Goal: Task Accomplishment & Management: Use online tool/utility

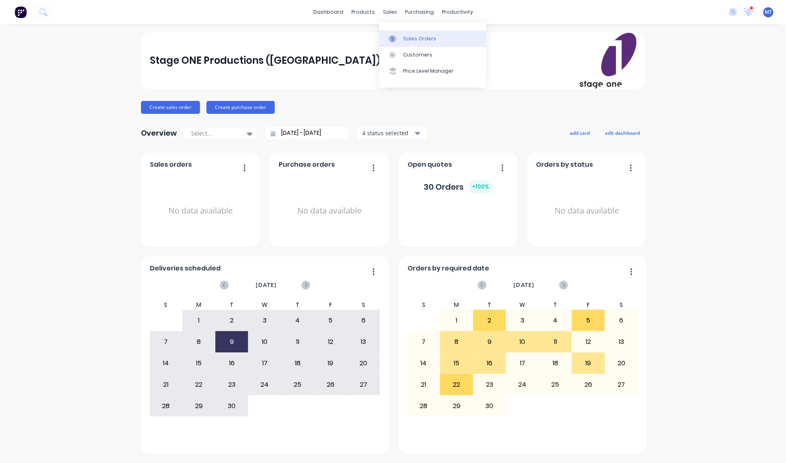
click at [417, 38] on div "Sales Orders" at bounding box center [419, 38] width 33 height 7
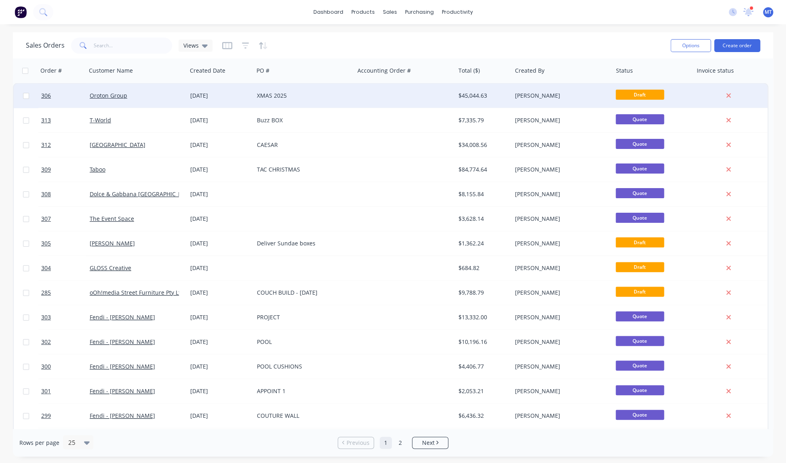
click at [214, 96] on div "[DATE]" at bounding box center [220, 96] width 60 height 8
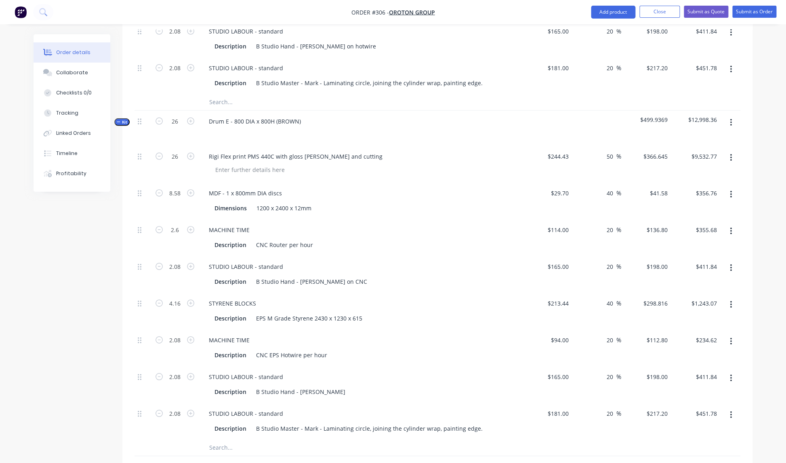
scroll to position [1213, 0]
click at [161, 117] on icon "button" at bounding box center [159, 120] width 7 height 7
type input "25"
type input "8.25"
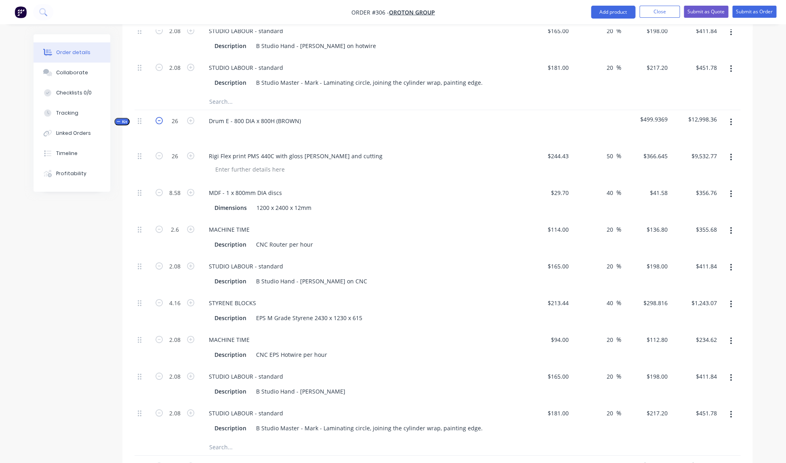
type input "2.5"
type input "2"
type input "4"
type input "2"
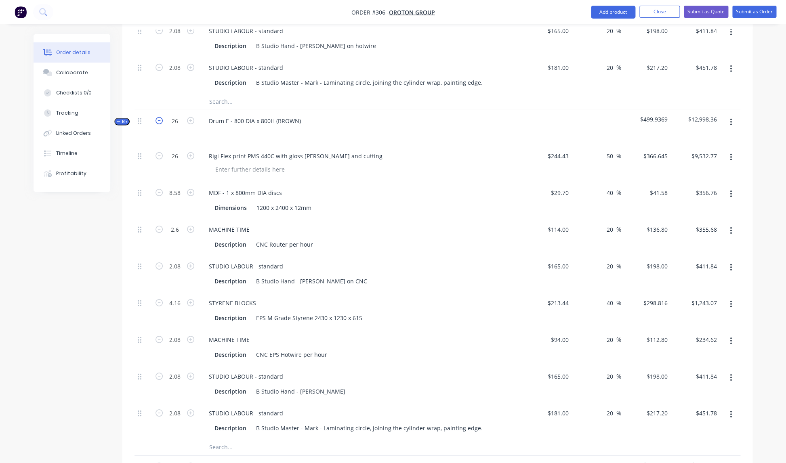
type input "2"
type input "$9,166.13"
type input "$343.04"
type input "$342.00"
type input "$396.00"
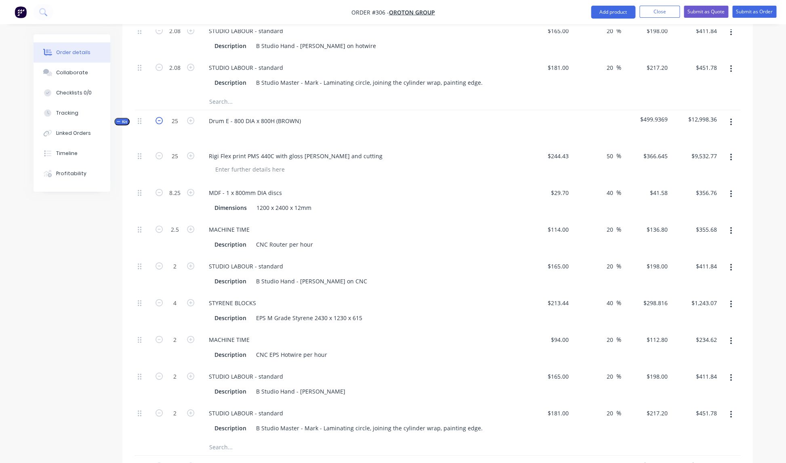
type input "$1,195.26"
type input "$225.60"
type input "$396.00"
type input "$434.40"
click at [161, 117] on icon "button" at bounding box center [159, 120] width 7 height 7
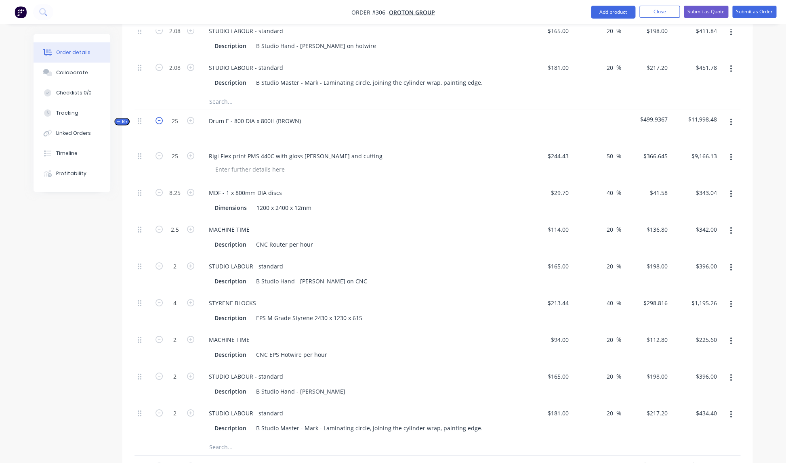
type input "24"
type input "7.92"
type input "2.4"
type input "1.92"
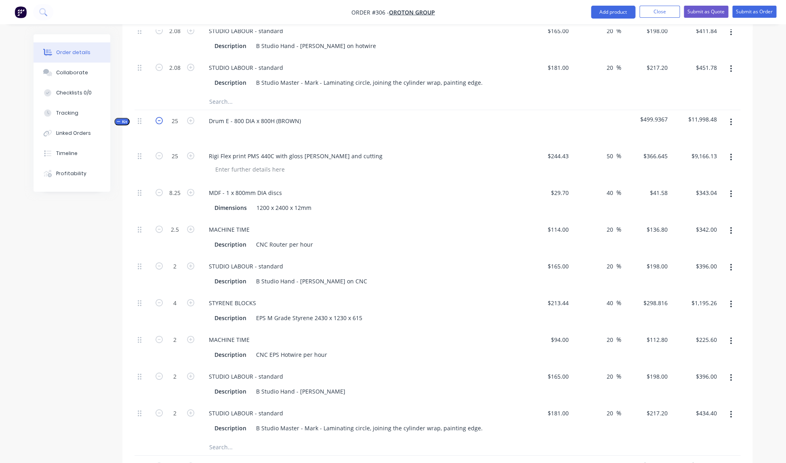
type input "3.84"
type input "1.92"
type input "$8,799.48"
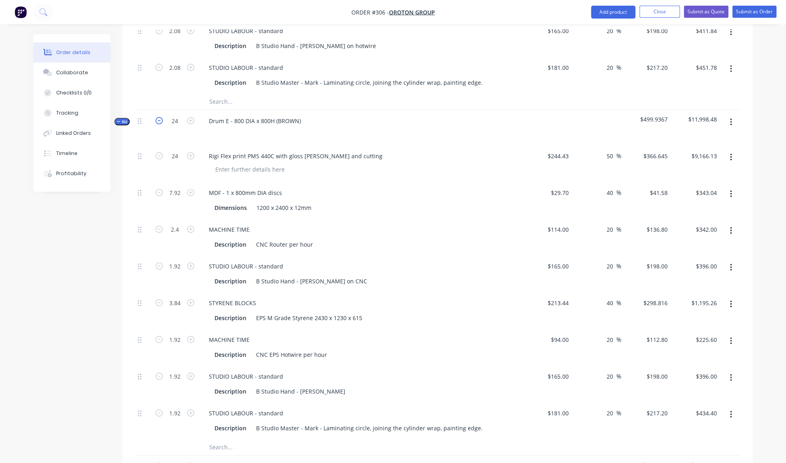
type input "$329.31"
type input "$328.32"
type input "$380.16"
type input "$1,147.45"
type input "$216.58"
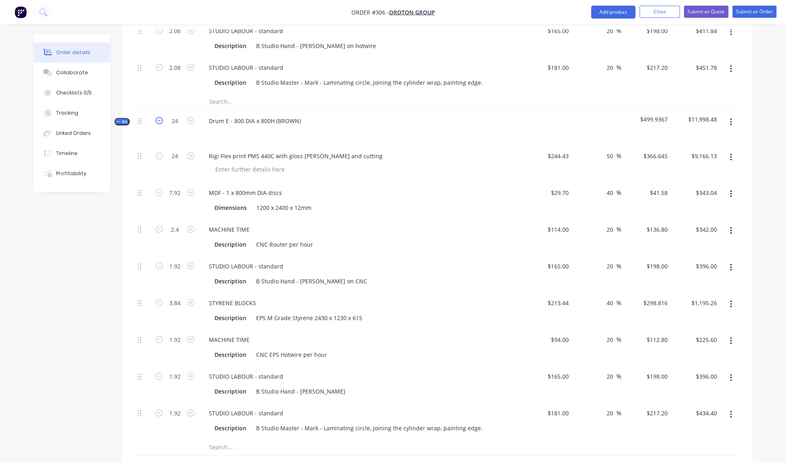
type input "$380.16"
type input "$417.02"
click at [161, 117] on icon "button" at bounding box center [159, 120] width 7 height 7
type input "23"
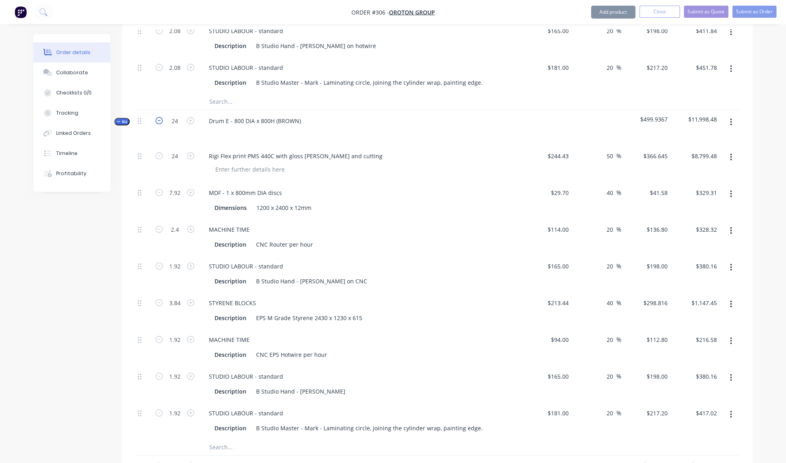
type input "7.59"
type input "2.3"
type input "1.84"
type input "3.68"
type input "1.84"
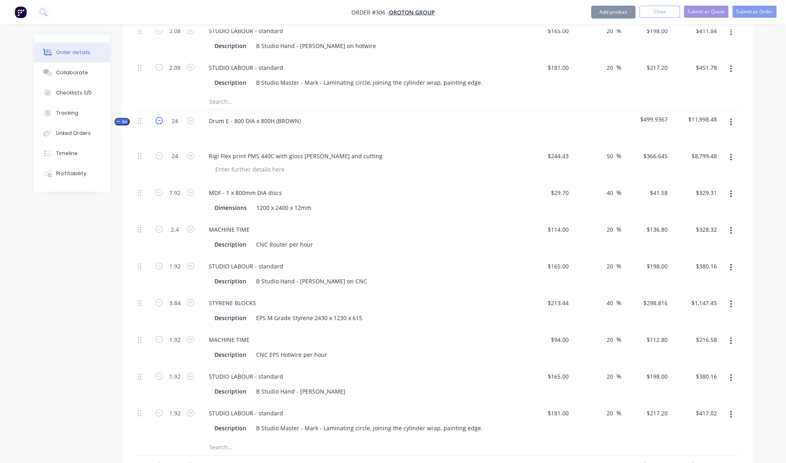
type input "1.84"
type input "$8,432.84"
type input "$315.59"
type input "$314.64"
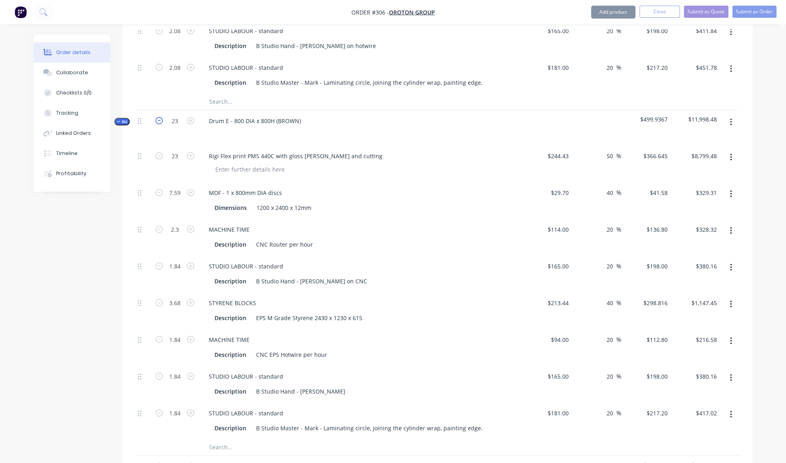
type input "$364.32"
type input "$1,099.64"
type input "$207.55"
type input "$364.32"
type input "$399.65"
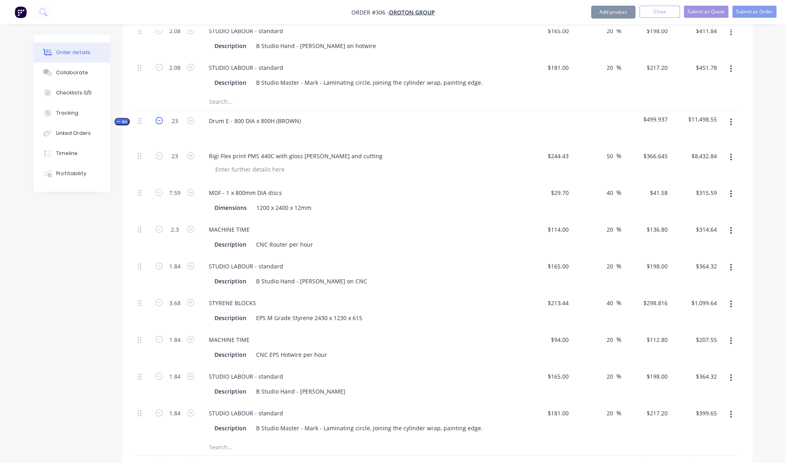
click at [161, 117] on icon "button" at bounding box center [159, 120] width 7 height 7
type input "22"
type input "7.26"
type input "2.2"
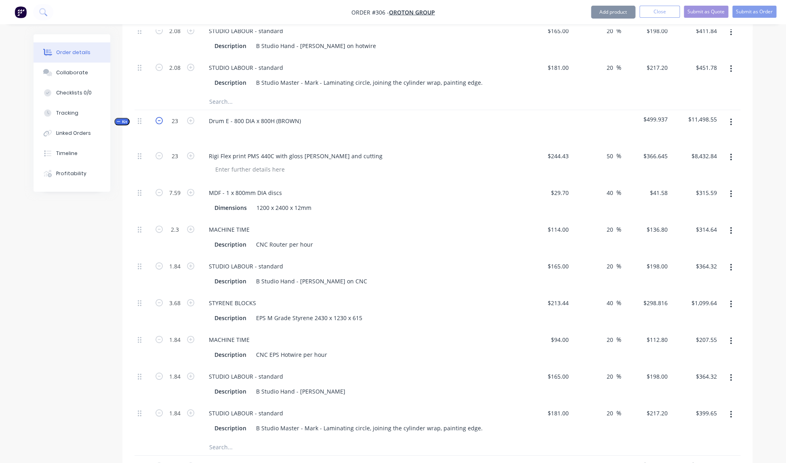
type input "1.76"
type input "3.52"
type input "1.76"
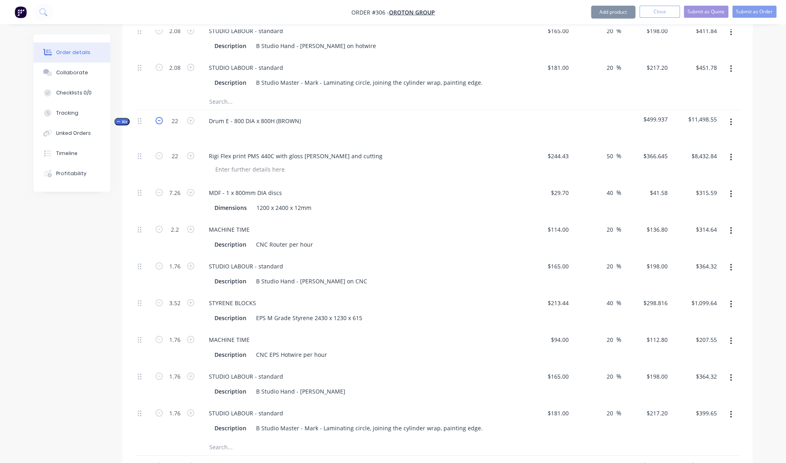
type input "$8,066.19"
type input "$301.87"
type input "$300.96"
type input "$348.48"
type input "$1,051.83"
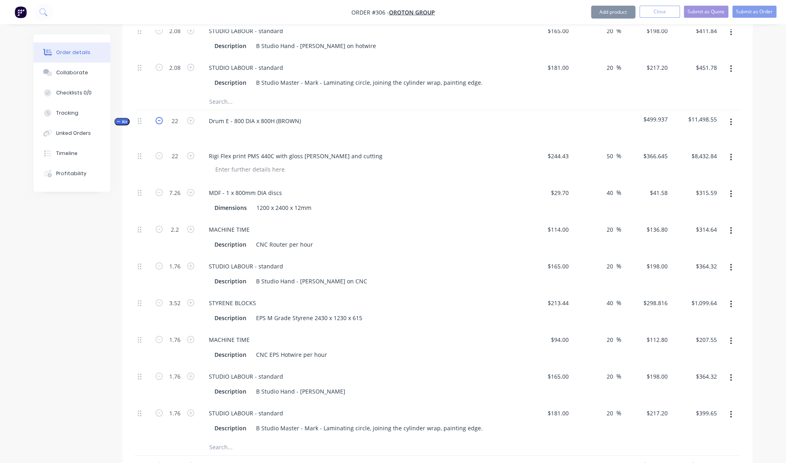
type input "$198.53"
type input "$348.48"
type input "$382.27"
click at [161, 117] on icon "button" at bounding box center [159, 120] width 7 height 7
type input "21"
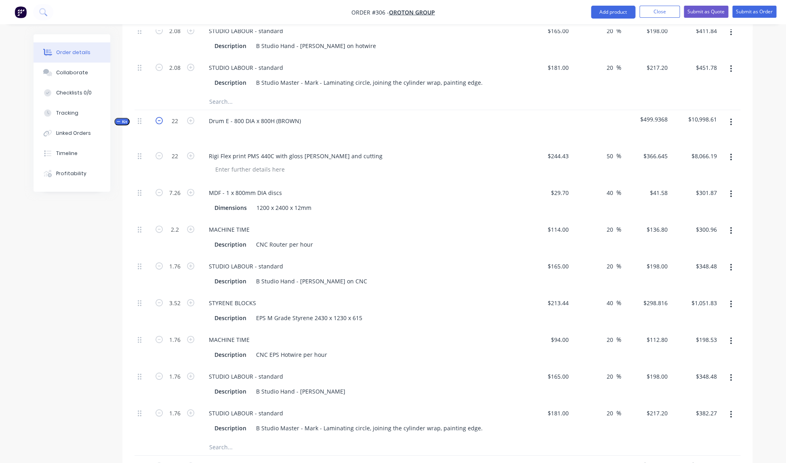
type input "21"
type input "6.93"
type input "2.1"
type input "1.68"
type input "3.36"
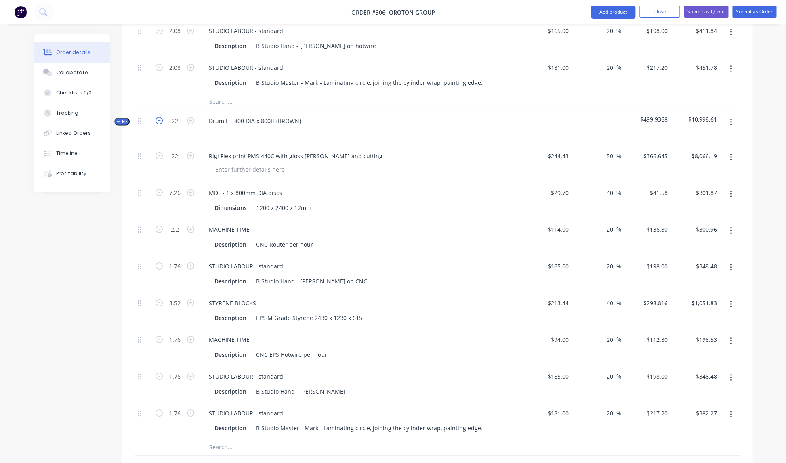
type input "1.68"
type input "$7,699.55"
type input "$288.15"
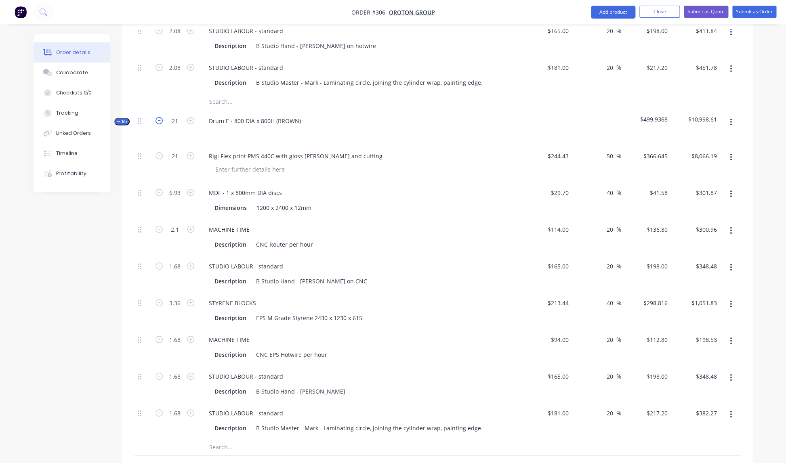
type input "$287.28"
type input "$332.64"
type input "$1,004.02"
type input "$189.50"
type input "$332.64"
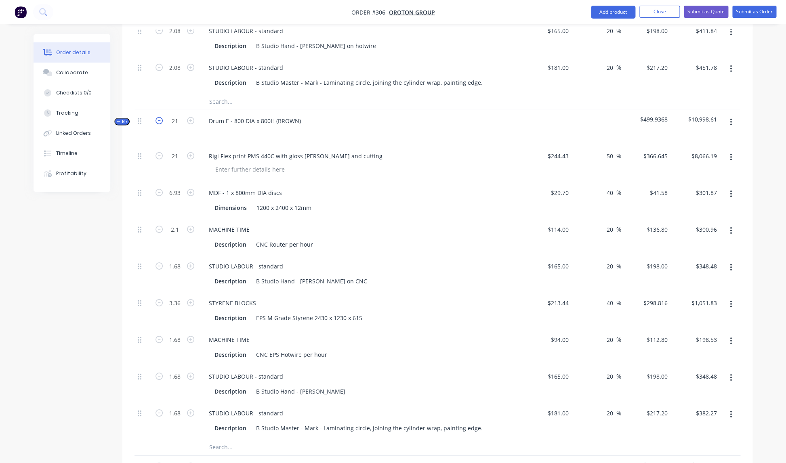
type input "$364.90"
click at [161, 117] on icon "button" at bounding box center [159, 120] width 7 height 7
type input "20"
type input "$7,332.90"
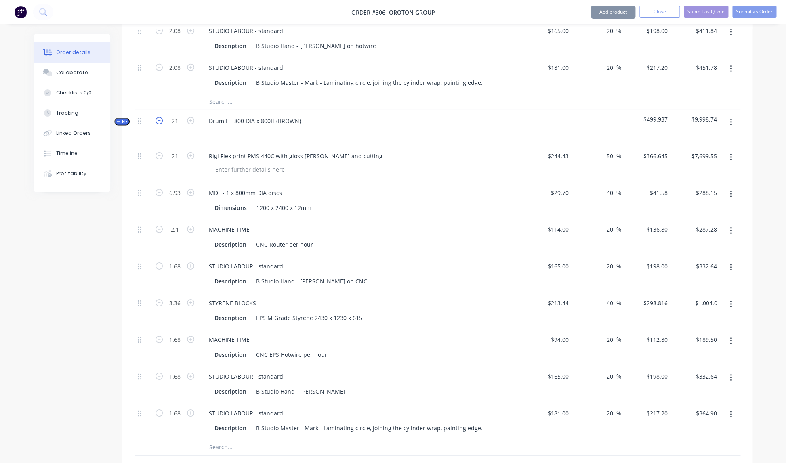
type input "6.6"
type input "$274.43"
type input "2"
type input "$273.60"
type input "1.6"
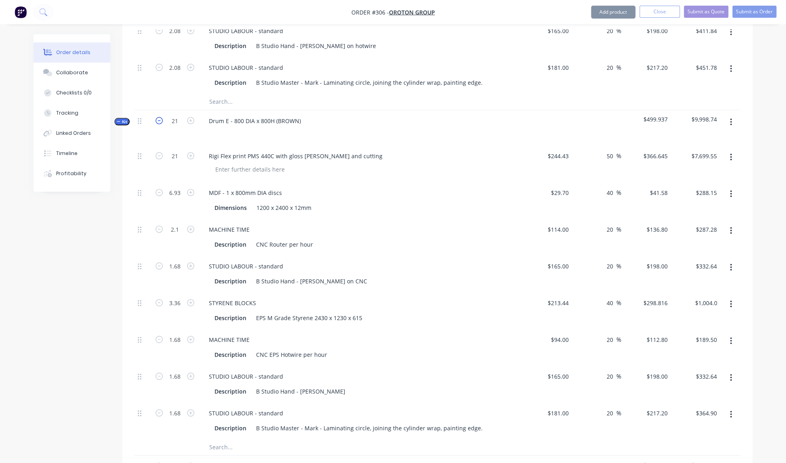
type input "$316.80"
type input "3.2"
type input "$956.21"
type input "1.6"
type input "$180.48"
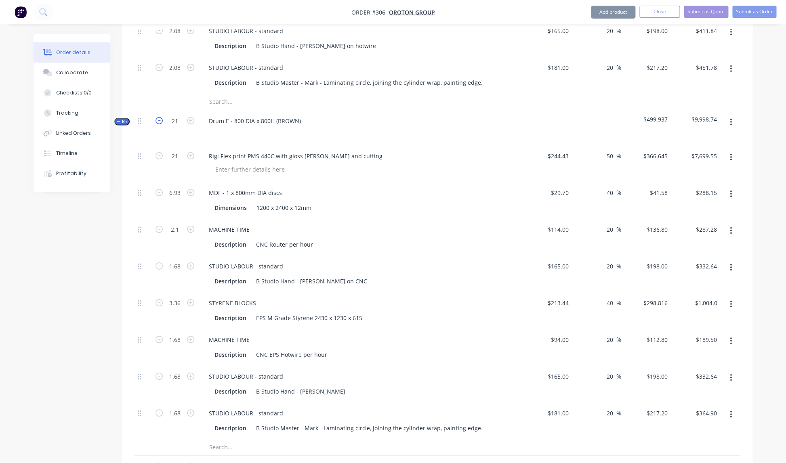
type input "1.6"
type input "$316.80"
type input "1.6"
type input "$347.52"
click at [161, 117] on icon "button" at bounding box center [159, 120] width 7 height 7
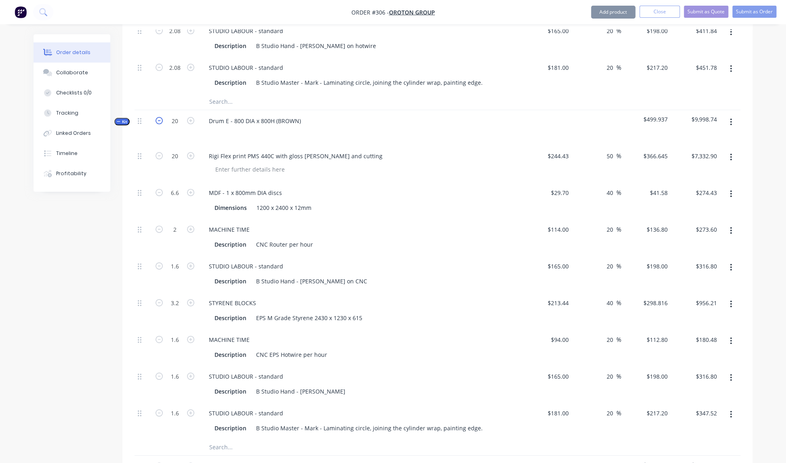
type input "19"
type input "6.27"
type input "1.9"
type input "1.52"
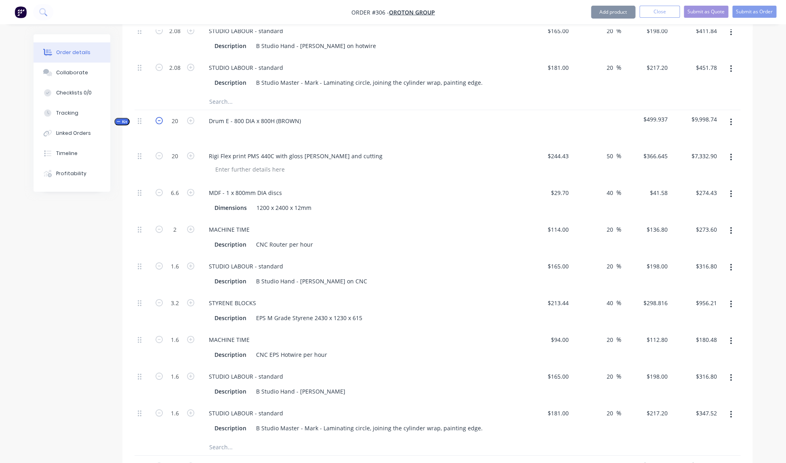
type input "3.04"
type input "1.52"
type input "$6,966.26"
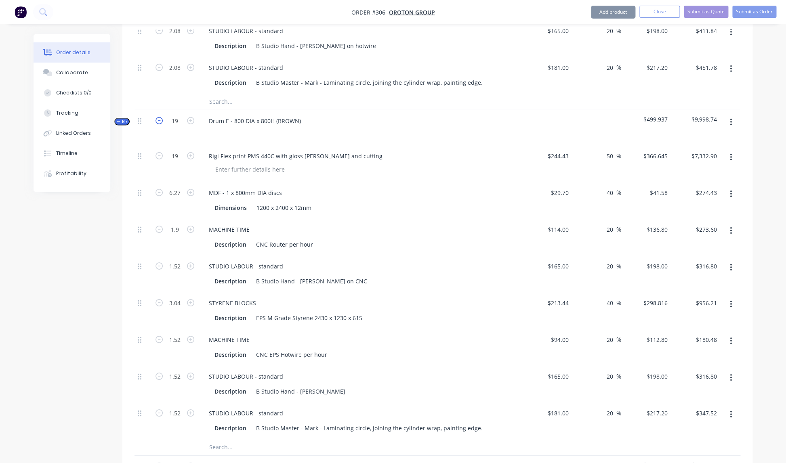
type input "$260.71"
type input "$259.92"
type input "$300.96"
type input "$908.40"
type input "$171.46"
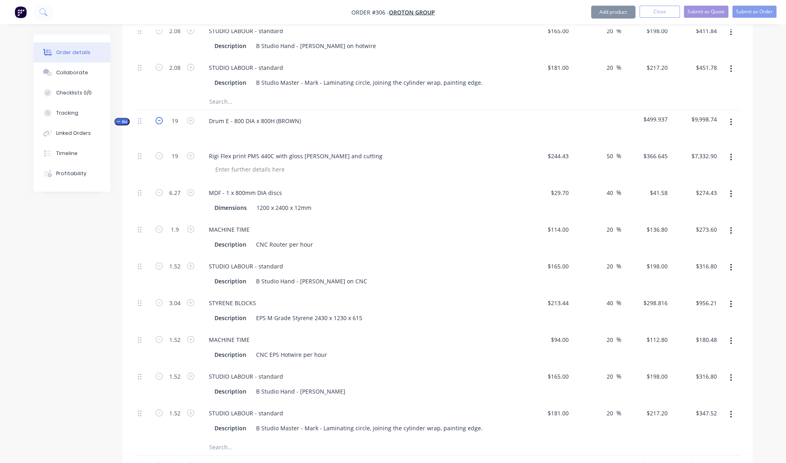
type input "$300.96"
type input "$330.14"
click at [161, 117] on icon "button" at bounding box center [159, 120] width 7 height 7
type input "18"
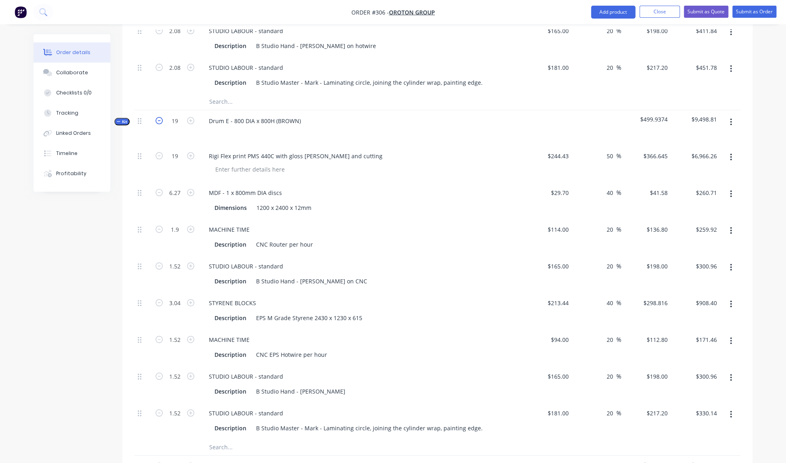
type input "5.94"
type input "1.8"
type input "1.44"
type input "2.88"
type input "1.44"
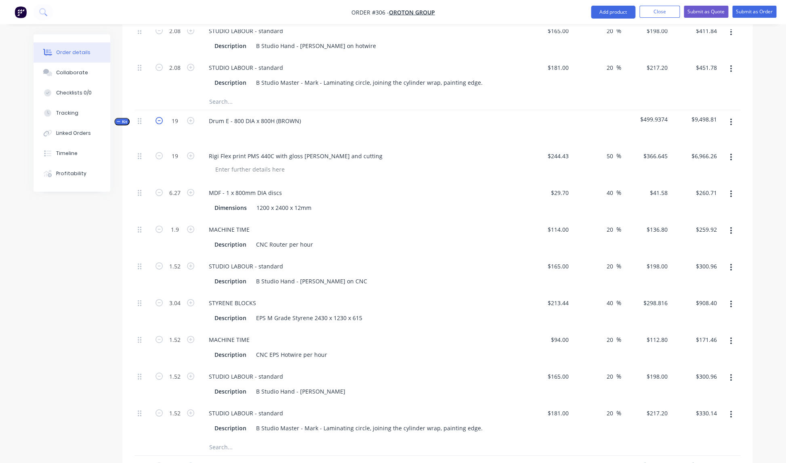
type input "1.44"
type input "$6,599.61"
type input "$246.99"
type input "$246.24"
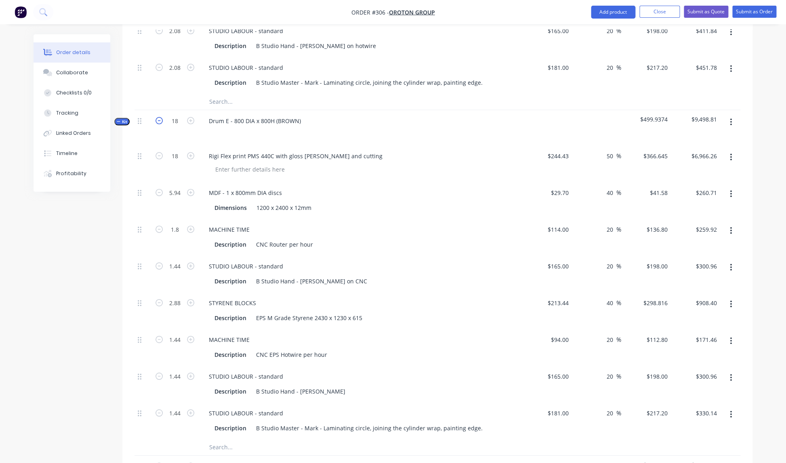
type input "$285.12"
type input "$860.59"
type input "$162.43"
type input "$285.12"
type input "$312.77"
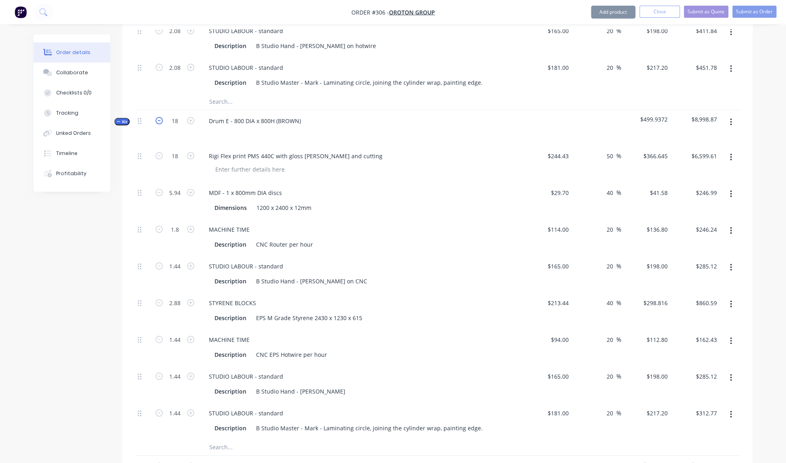
click at [161, 117] on icon "button" at bounding box center [159, 120] width 7 height 7
type input "17"
type input "5.61"
type input "1.7"
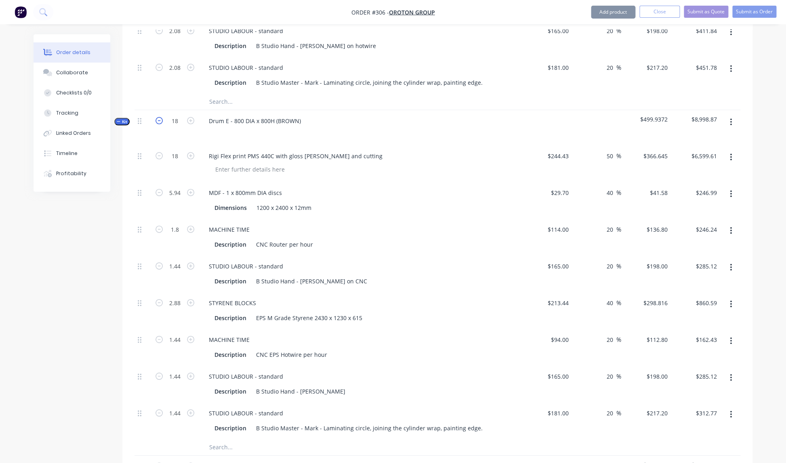
type input "1.36"
type input "2.72"
type input "1.36"
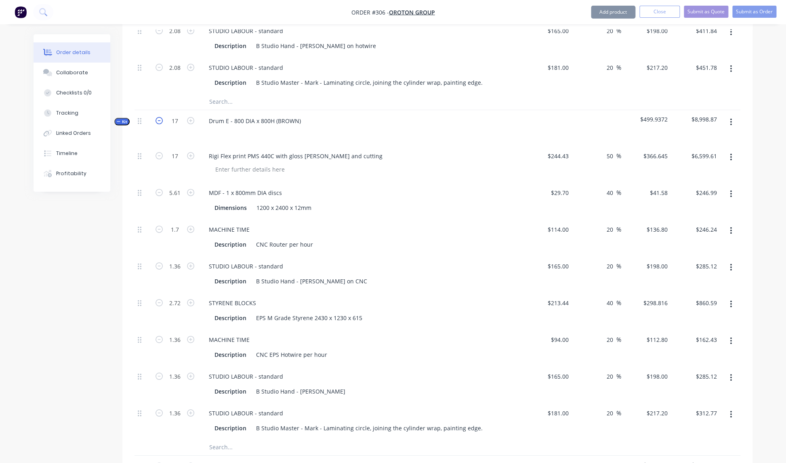
type input "$6,232.97"
type input "$233.26"
type input "$232.56"
type input "$269.28"
type input "$812.78"
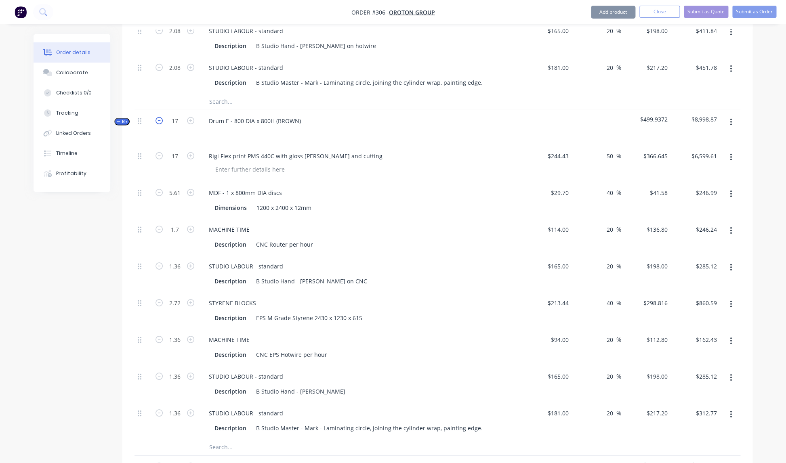
type input "$153.41"
type input "$269.28"
type input "$295.39"
click at [161, 117] on icon "button" at bounding box center [159, 120] width 7 height 7
type input "16"
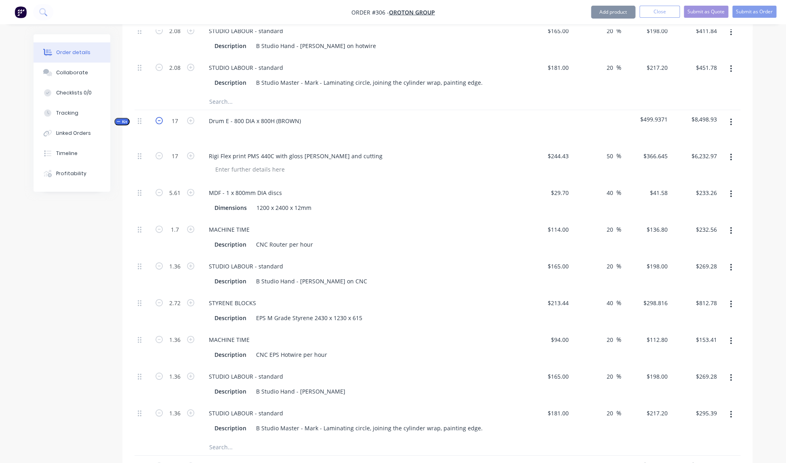
type input "16"
type input "5.28"
type input "1.6"
type input "1.28"
type input "2.56"
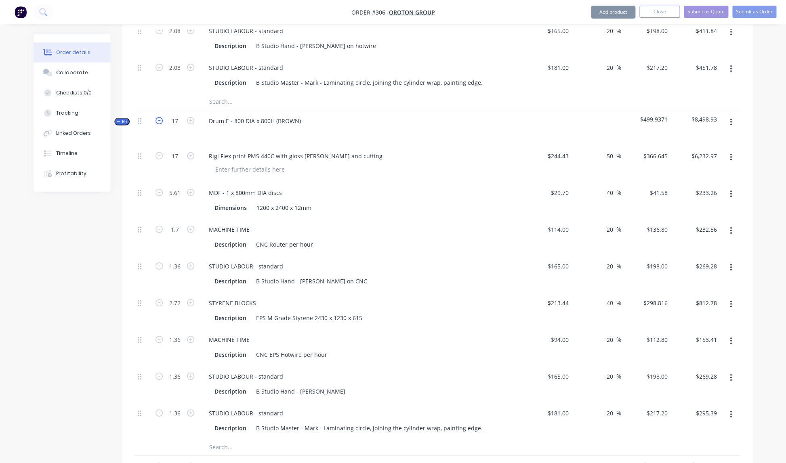
type input "1.28"
type input "$5,866.32"
type input "$219.54"
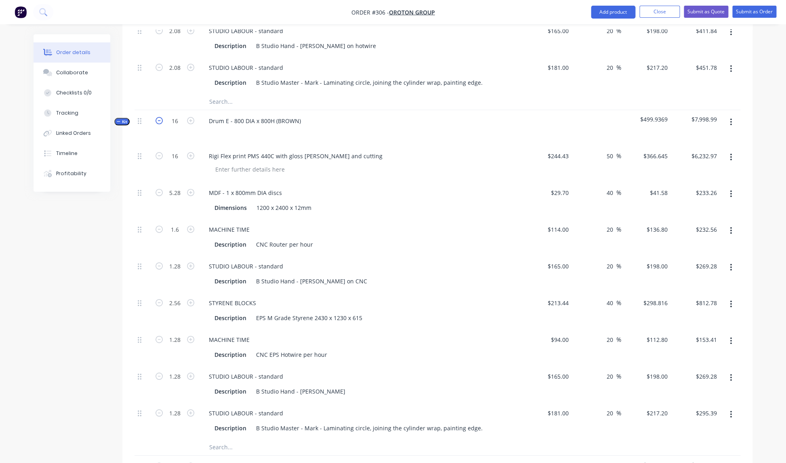
type input "$218.88"
type input "$253.44"
type input "$764.97"
type input "$144.38"
type input "$253.44"
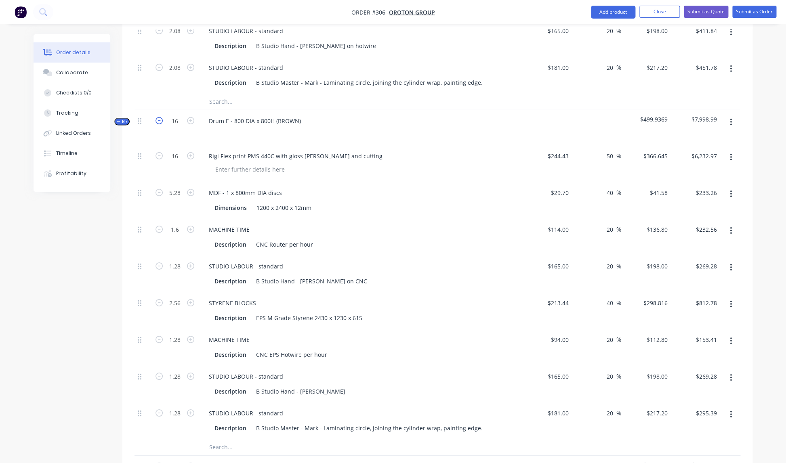
type input "$278.02"
click at [161, 117] on icon "button" at bounding box center [159, 120] width 7 height 7
type input "15"
type input "4.95"
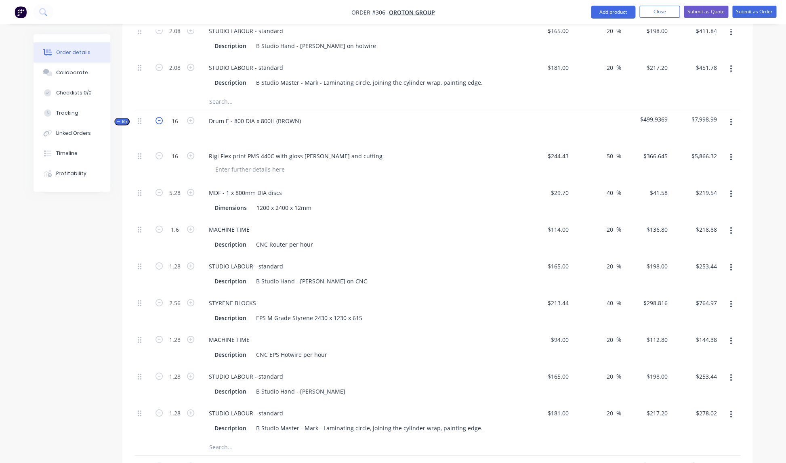
type input "1.5"
type input "1.2"
type input "2.4"
type input "1.2"
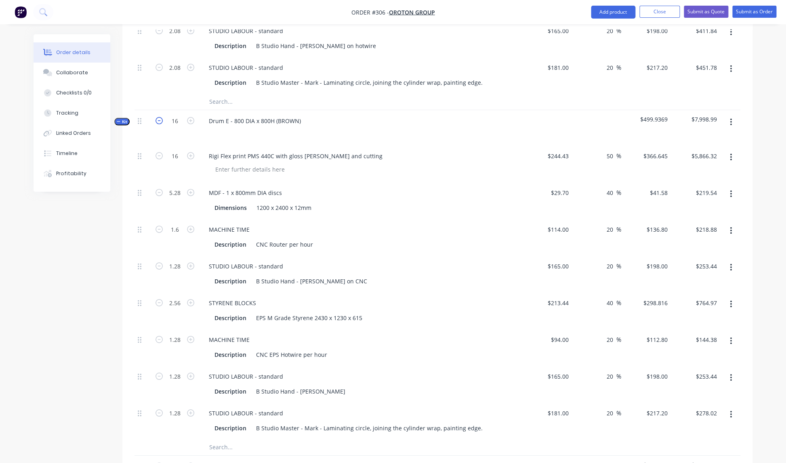
type input "1.2"
type input "$5,499.68"
type input "$205.82"
type input "$205.20"
type input "$237.60"
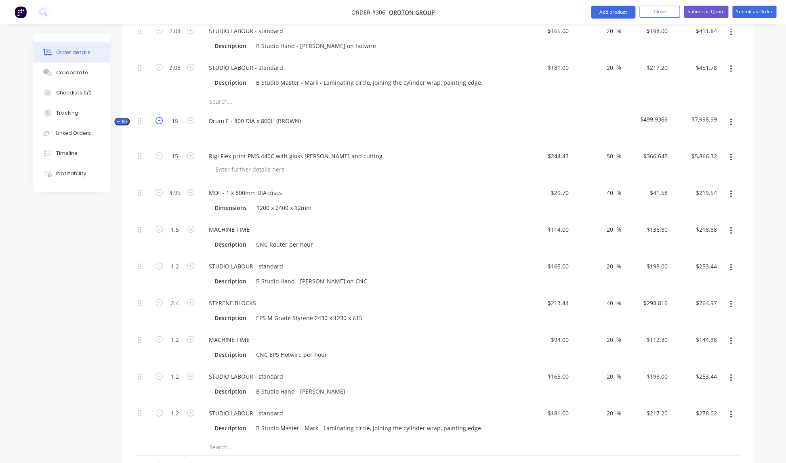
type input "$717.16"
type input "$135.36"
type input "$237.60"
type input "$260.64"
click at [161, 117] on icon "button" at bounding box center [159, 120] width 7 height 7
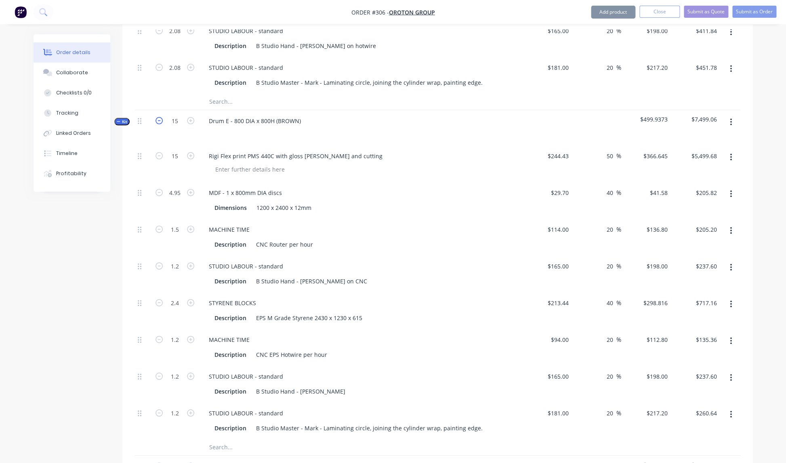
type input "14"
type input "4.62"
type input "1.4"
type input "1.12"
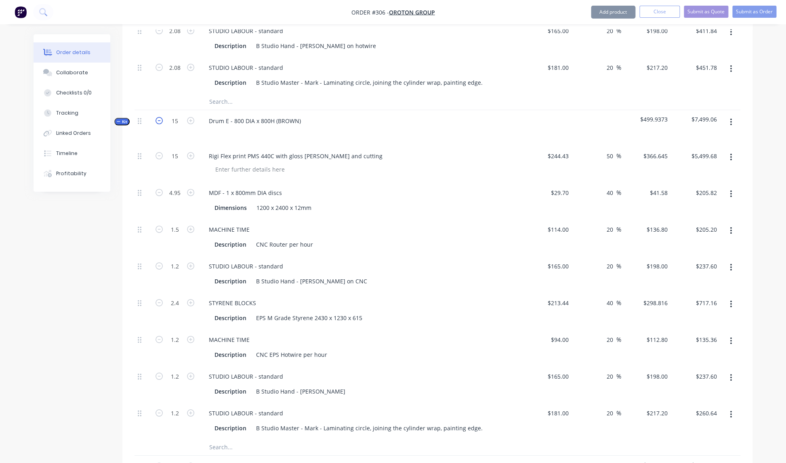
type input "2.24"
type input "1.12"
type input "$5,133.03"
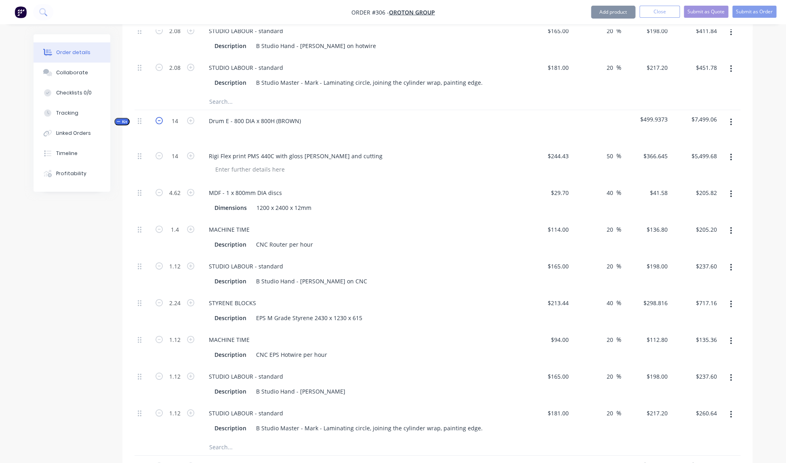
type input "$192.10"
type input "$191.52"
type input "$221.76"
click at [161, 117] on icon "button" at bounding box center [159, 120] width 7 height 7
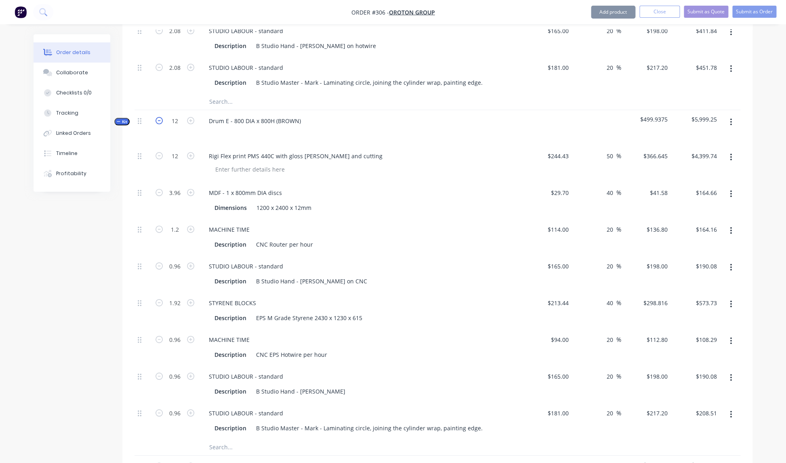
click at [161, 117] on icon "button" at bounding box center [159, 120] width 7 height 7
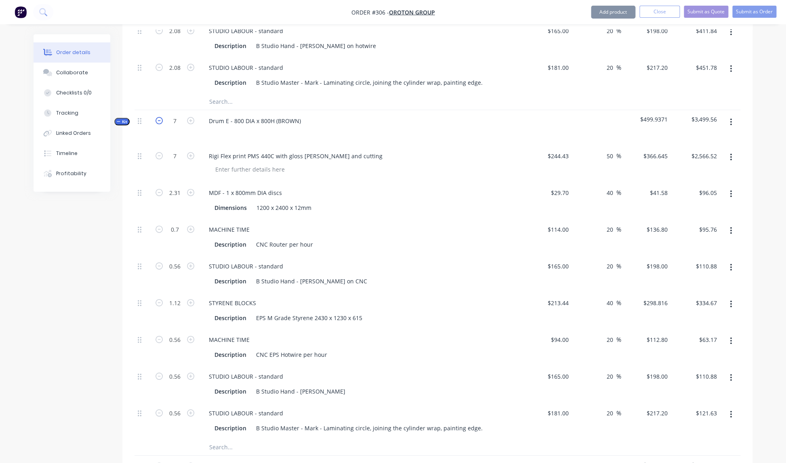
click at [161, 117] on icon "button" at bounding box center [159, 120] width 7 height 7
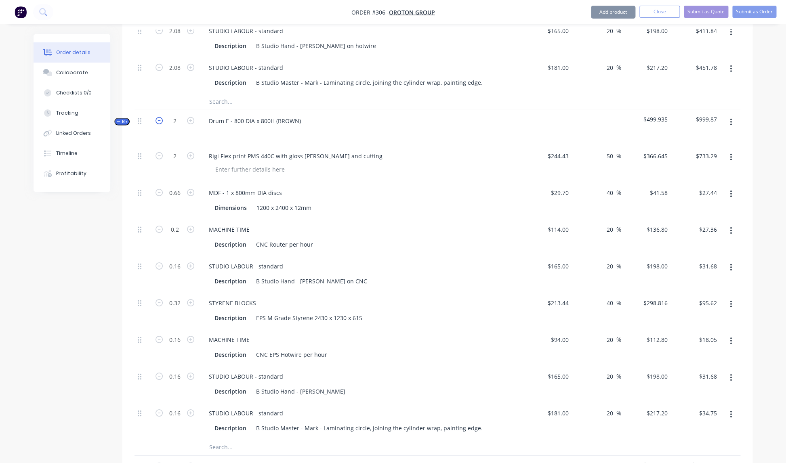
click at [161, 117] on icon "button" at bounding box center [159, 120] width 7 height 7
click at [182, 296] on input "0.16" at bounding box center [174, 302] width 21 height 12
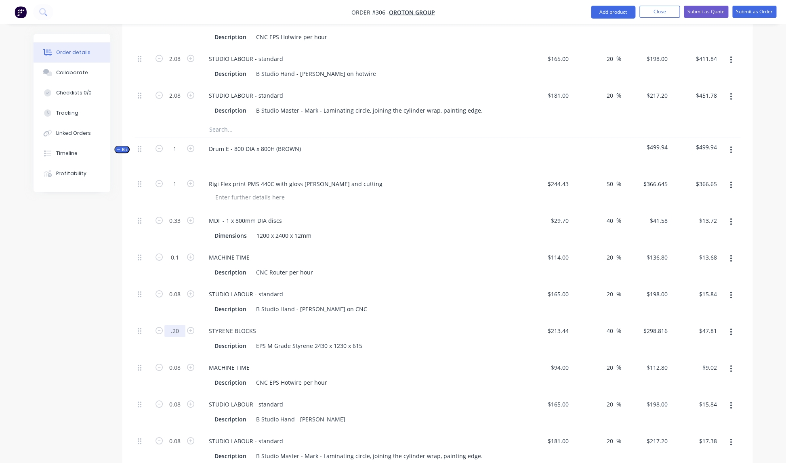
scroll to position [1184, 0]
click at [373, 216] on div "MDF - 1 x 800mm DIA discs" at bounding box center [360, 222] width 317 height 12
click at [180, 326] on input "0.2" at bounding box center [174, 332] width 21 height 12
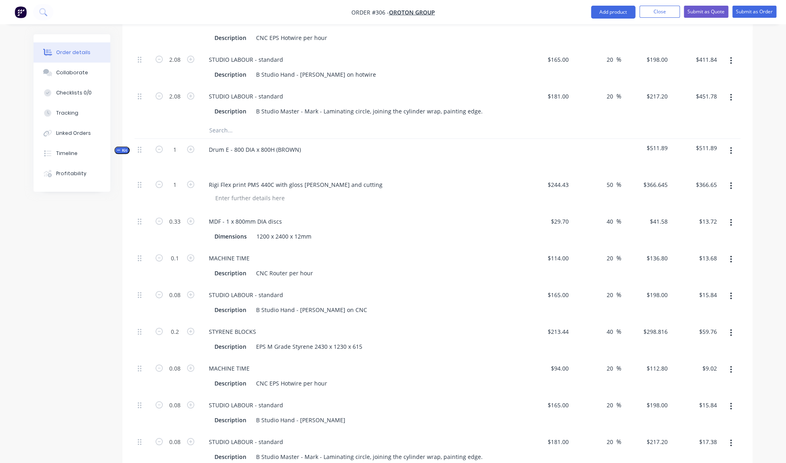
click at [381, 289] on div "STUDIO LABOUR - standard" at bounding box center [360, 295] width 317 height 12
click at [191, 146] on icon "button" at bounding box center [190, 149] width 7 height 7
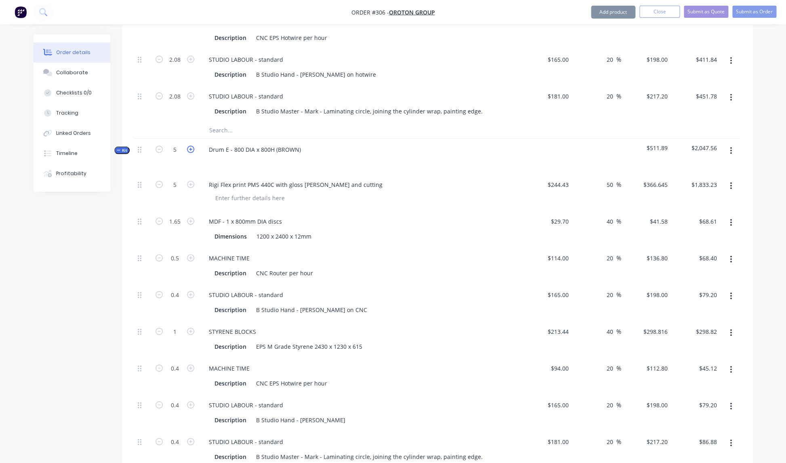
click at [191, 146] on icon "button" at bounding box center [190, 149] width 7 height 7
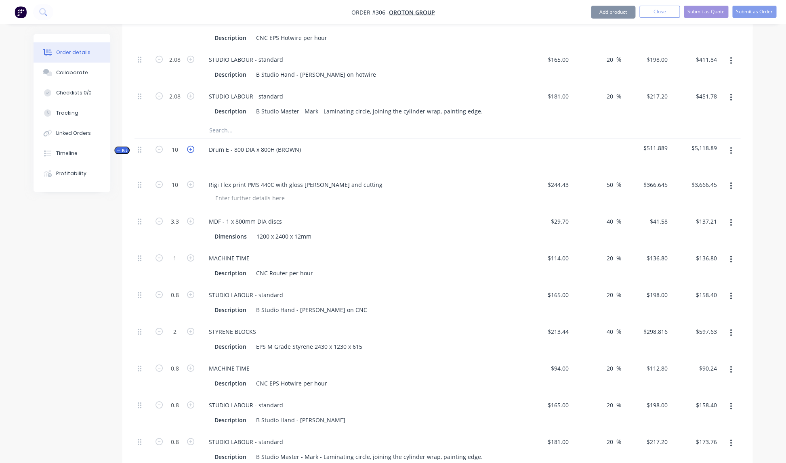
click at [191, 146] on icon "button" at bounding box center [190, 149] width 7 height 7
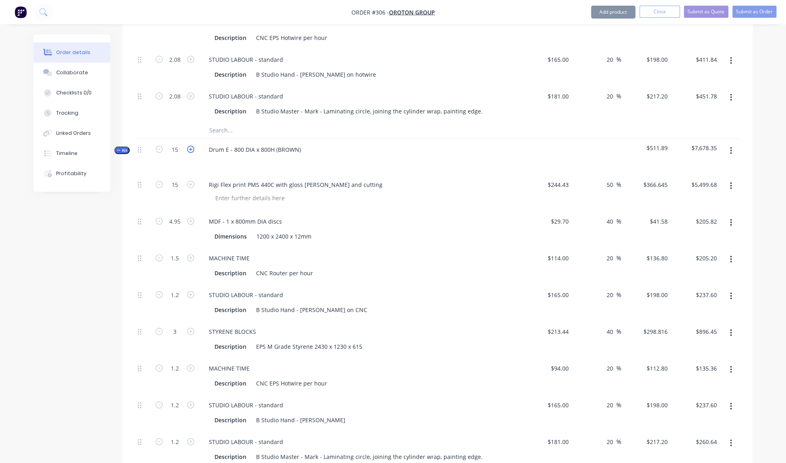
click at [191, 146] on icon "button" at bounding box center [190, 149] width 7 height 7
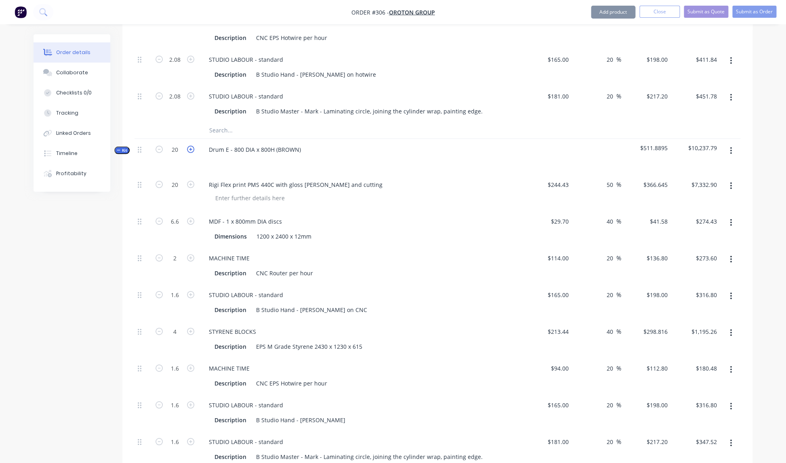
click at [191, 146] on icon "button" at bounding box center [190, 149] width 7 height 7
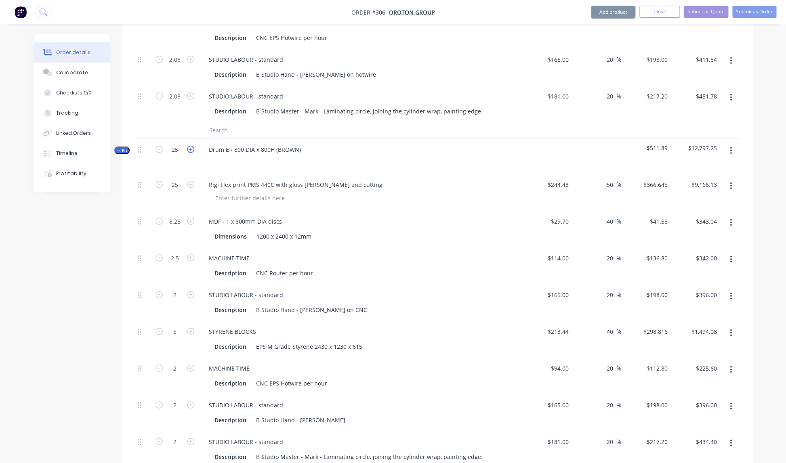
click at [191, 146] on icon "button" at bounding box center [190, 149] width 7 height 7
click at [160, 146] on icon "button" at bounding box center [159, 149] width 7 height 7
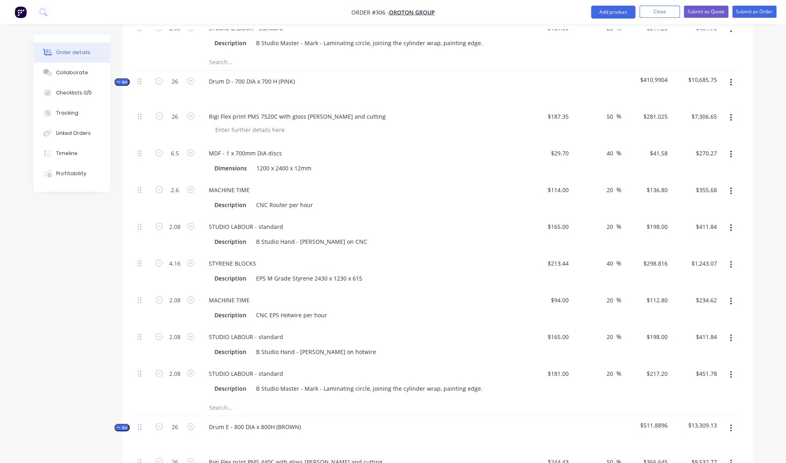
scroll to position [904, 0]
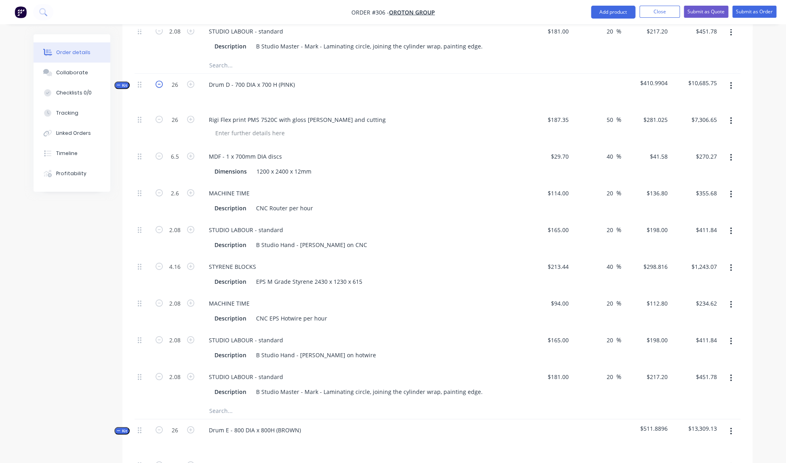
click at [160, 81] on icon "button" at bounding box center [159, 84] width 7 height 7
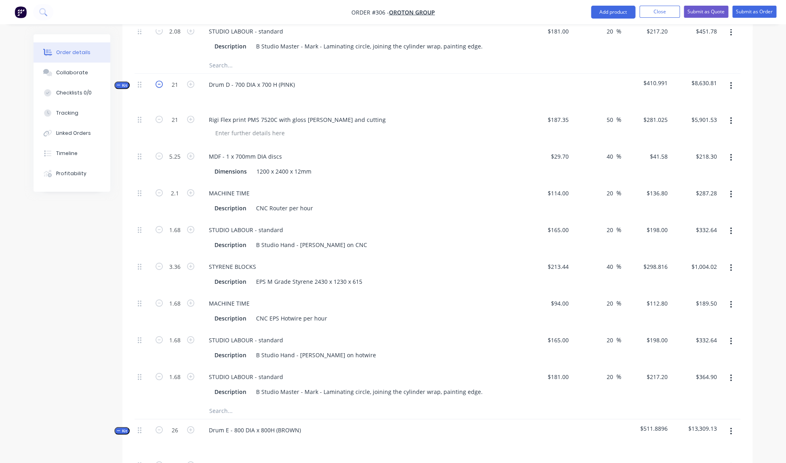
click at [160, 81] on icon "button" at bounding box center [159, 84] width 7 height 7
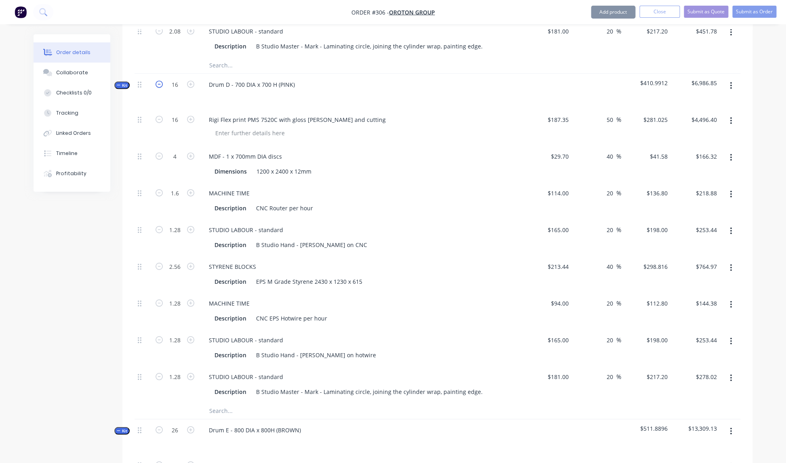
click at [160, 81] on icon "button" at bounding box center [159, 84] width 7 height 7
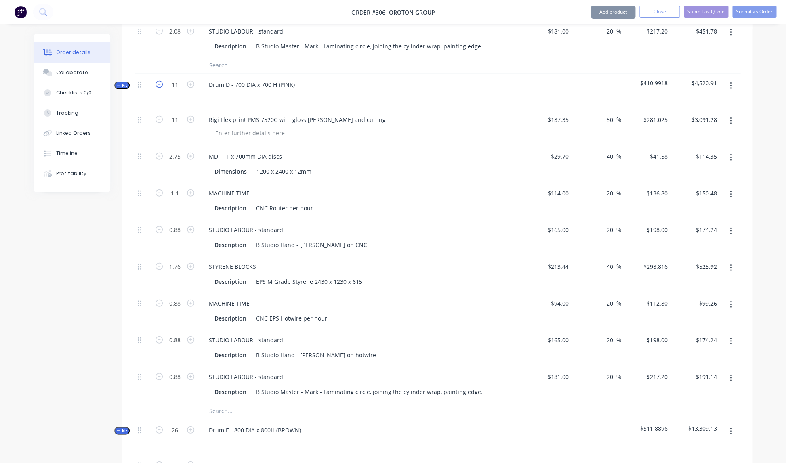
click at [160, 81] on icon "button" at bounding box center [159, 84] width 7 height 7
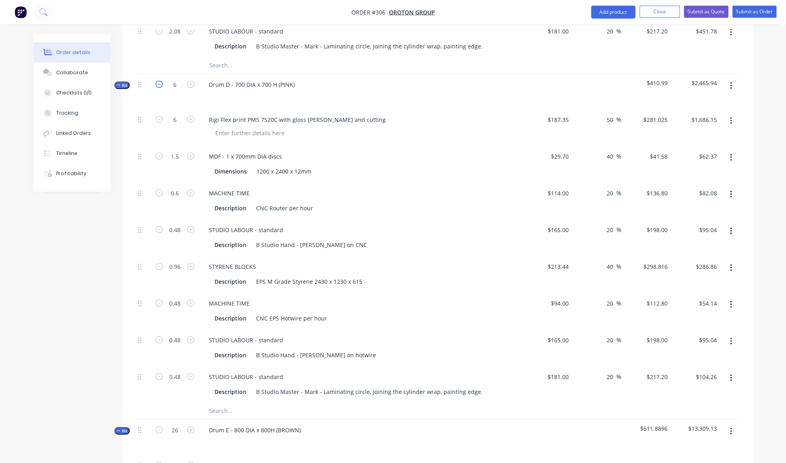
click at [160, 81] on icon "button" at bounding box center [159, 84] width 7 height 7
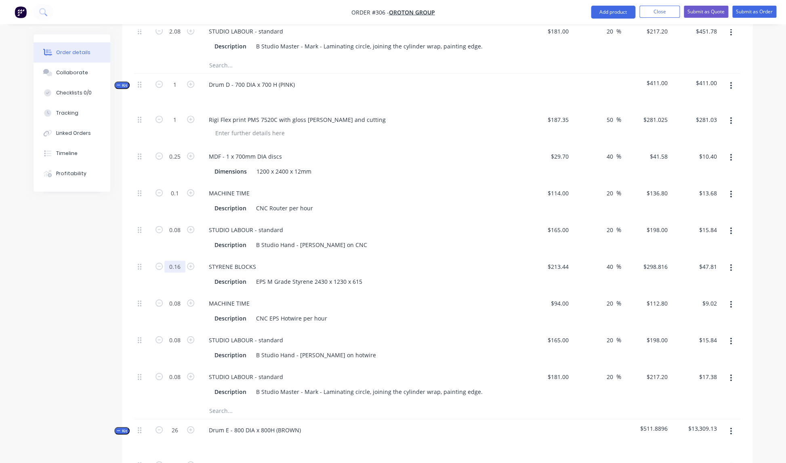
click at [182, 261] on input "0.16" at bounding box center [174, 267] width 21 height 12
click at [297, 261] on div "STYRENE BLOCKS" at bounding box center [360, 267] width 317 height 12
click at [191, 81] on icon "button" at bounding box center [190, 84] width 7 height 7
click at [192, 81] on icon "button" at bounding box center [190, 84] width 7 height 7
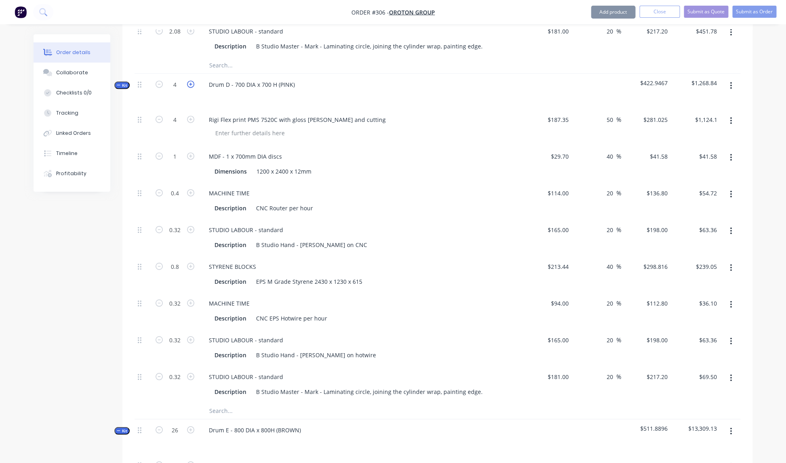
click at [192, 81] on icon "button" at bounding box center [190, 84] width 7 height 7
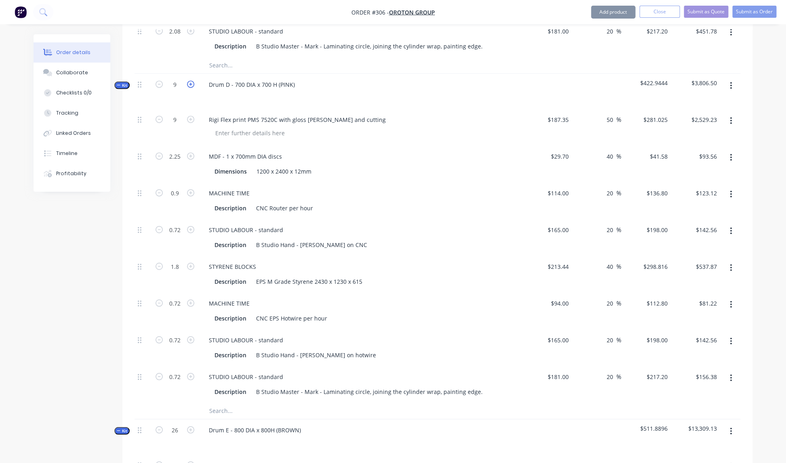
click at [192, 81] on icon "button" at bounding box center [190, 84] width 7 height 7
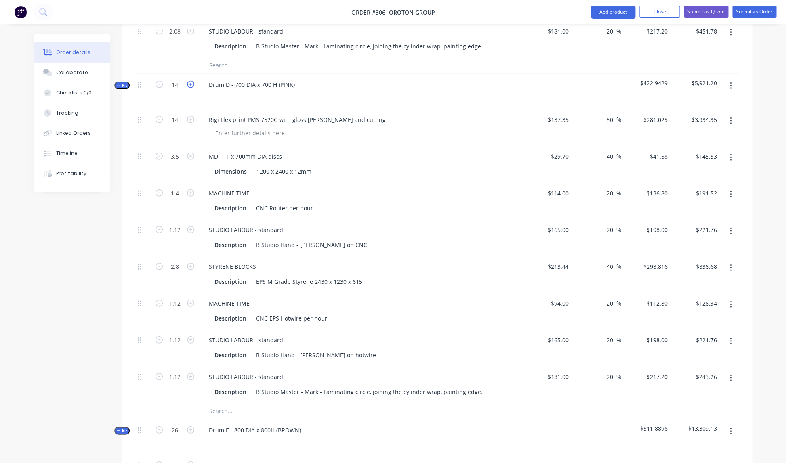
click at [192, 81] on icon "button" at bounding box center [190, 84] width 7 height 7
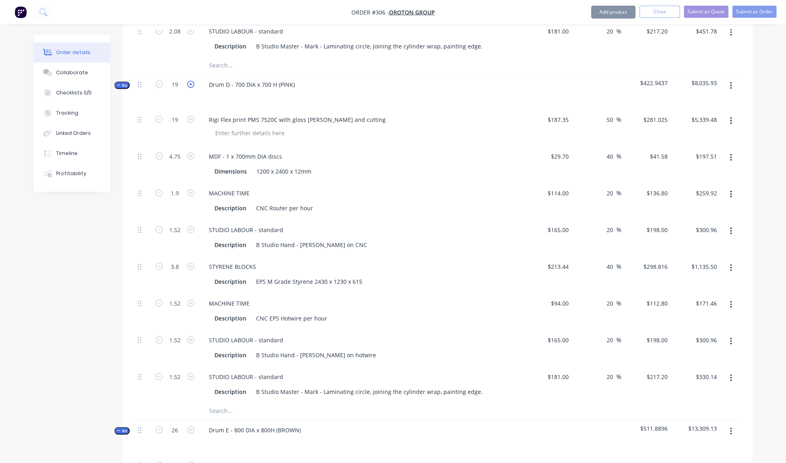
click at [192, 81] on icon "button" at bounding box center [190, 84] width 7 height 7
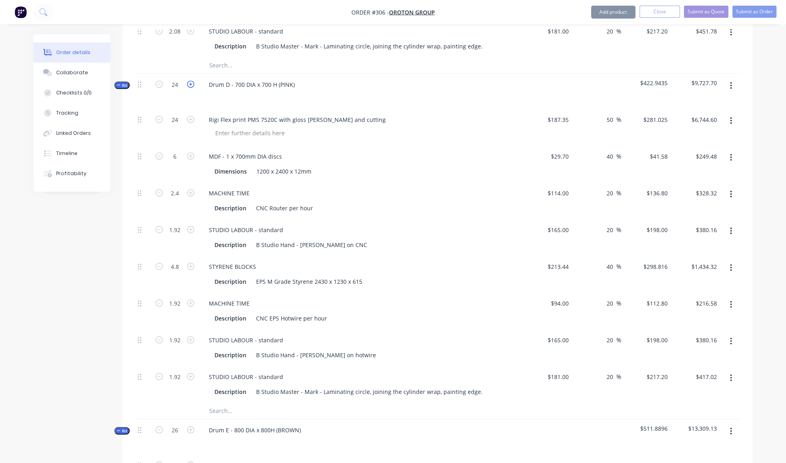
click at [192, 81] on icon "button" at bounding box center [190, 84] width 7 height 7
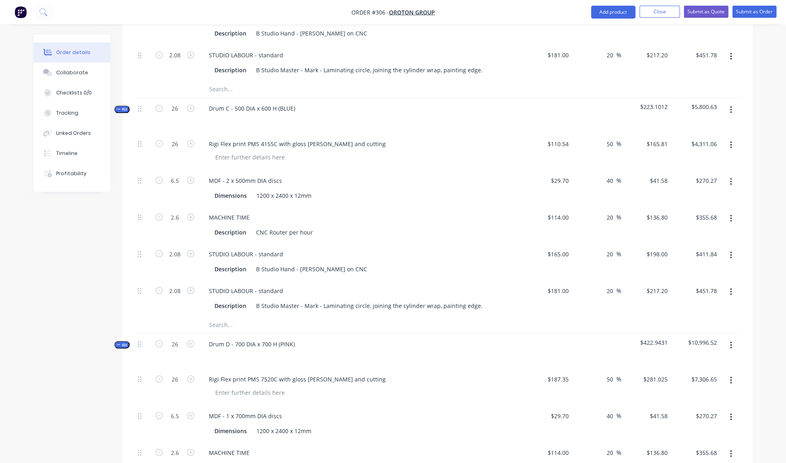
scroll to position [643, 0]
click at [731, 107] on icon "button" at bounding box center [731, 111] width 2 height 9
click at [706, 126] on div "Add product to kit" at bounding box center [702, 132] width 62 height 12
click at [682, 159] on div "Product catalogue" at bounding box center [702, 165] width 62 height 12
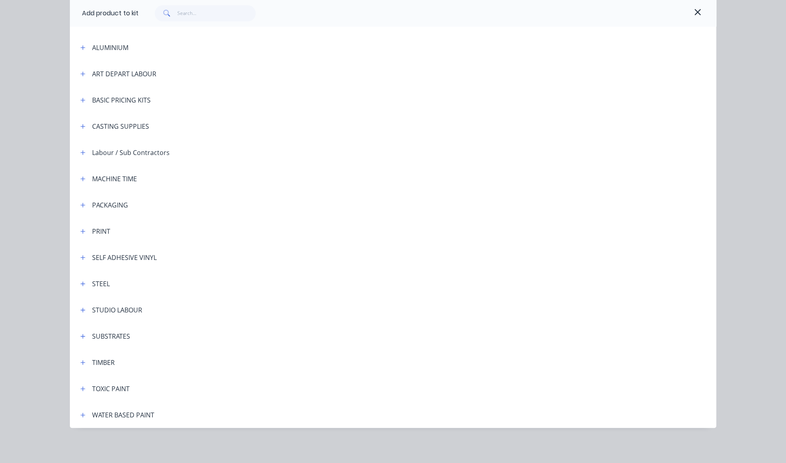
scroll to position [81, 0]
click at [82, 334] on icon "button" at bounding box center [82, 336] width 5 height 6
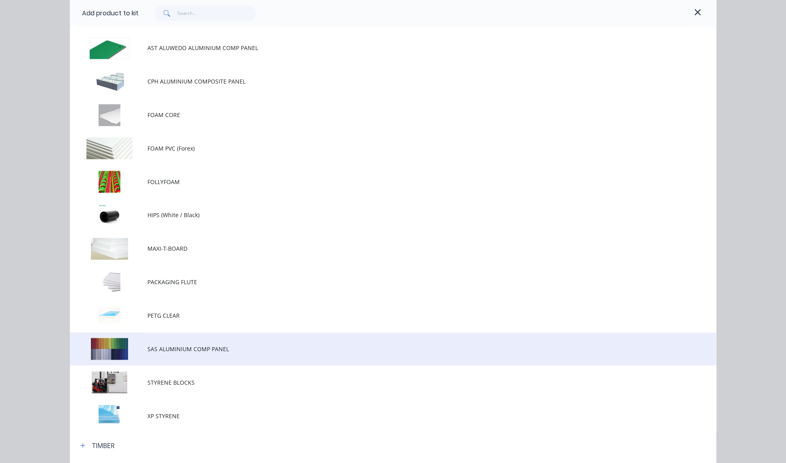
scroll to position [549, 0]
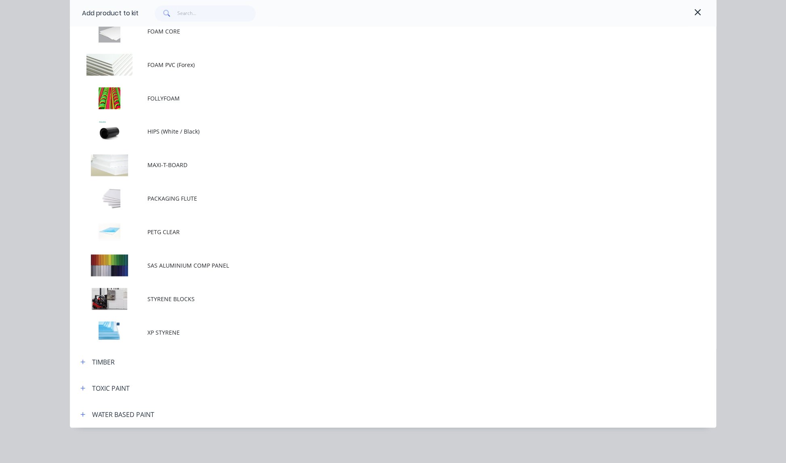
click at [164, 297] on span "STYRENE BLOCKS" at bounding box center [374, 298] width 455 height 8
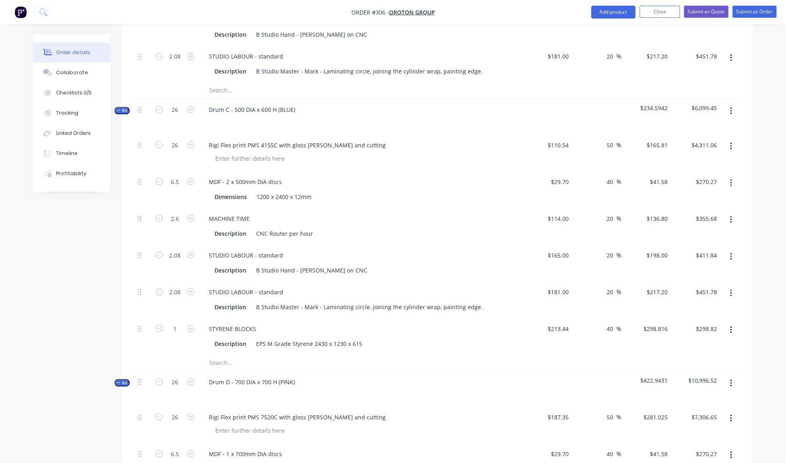
scroll to position [654, 0]
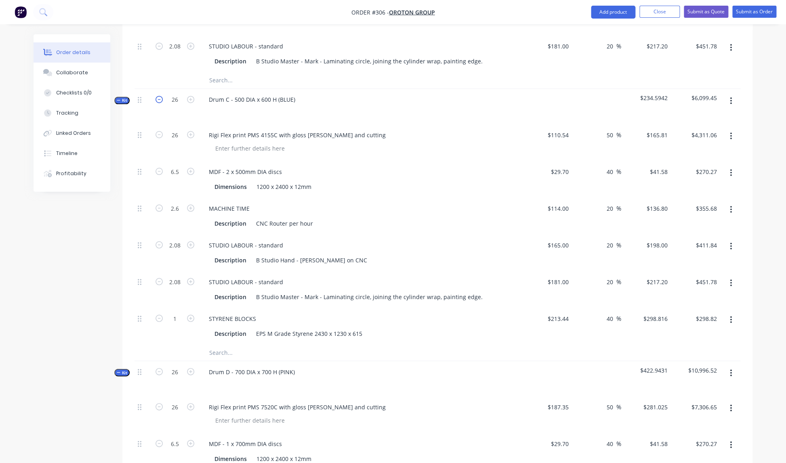
click at [160, 96] on icon "button" at bounding box center [159, 99] width 7 height 7
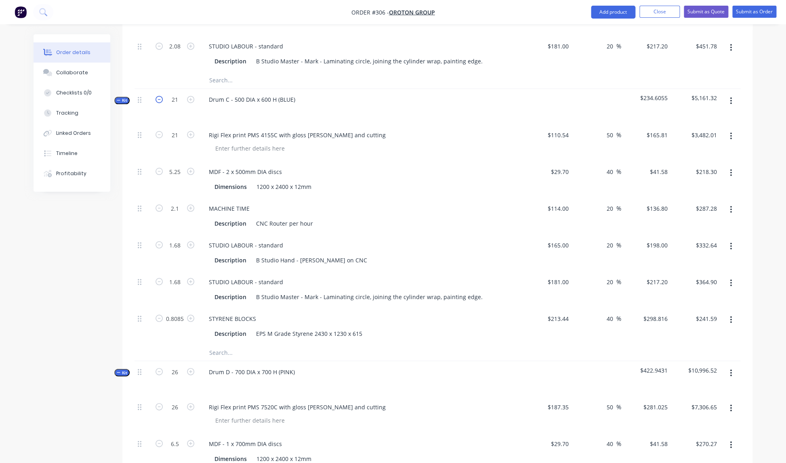
click at [160, 96] on icon "button" at bounding box center [159, 99] width 7 height 7
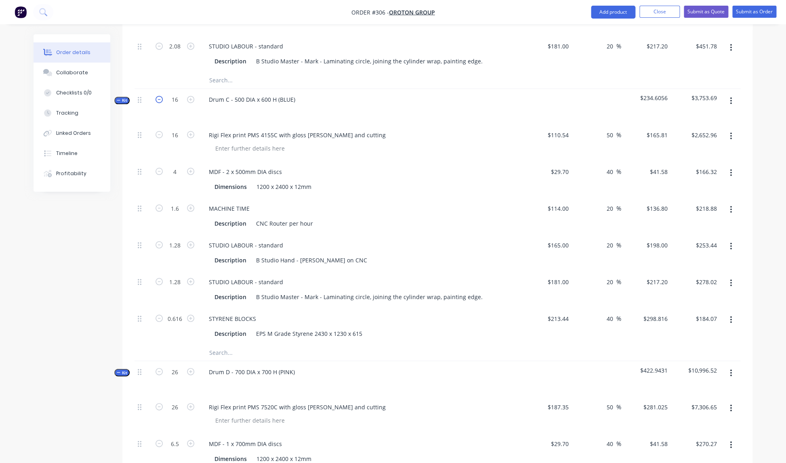
click at [160, 96] on icon "button" at bounding box center [159, 99] width 7 height 7
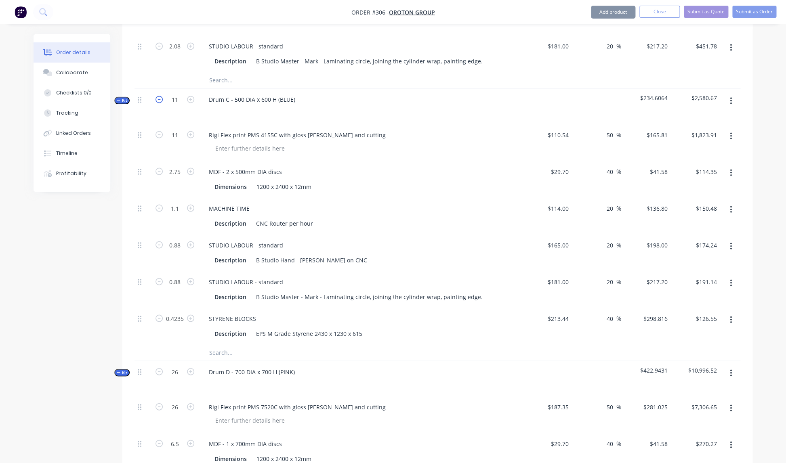
click at [160, 96] on icon "button" at bounding box center [159, 99] width 7 height 7
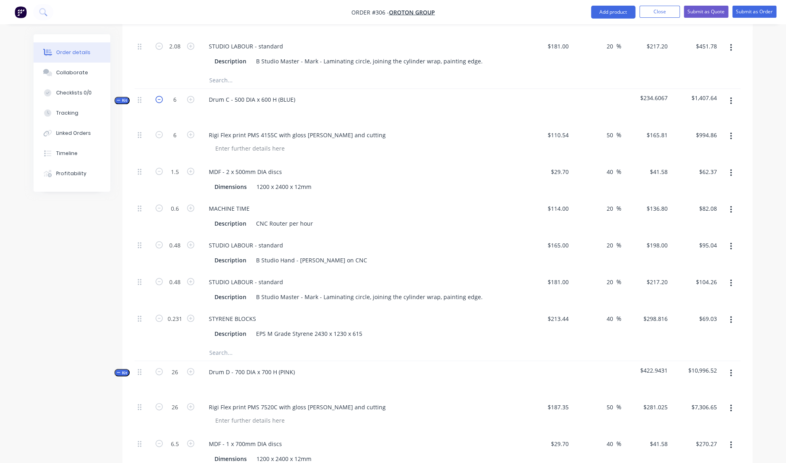
click at [160, 96] on icon "button" at bounding box center [159, 99] width 7 height 7
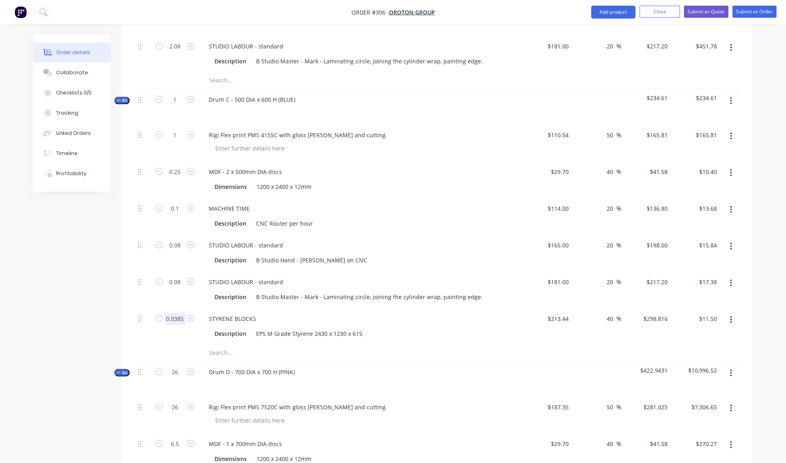
click at [185, 313] on input "0.0385" at bounding box center [174, 319] width 21 height 12
click at [175, 313] on input "text" at bounding box center [174, 319] width 21 height 12
click at [382, 361] on div "Drum D - 700 DIA x 700 H (PINK)" at bounding box center [360, 378] width 323 height 35
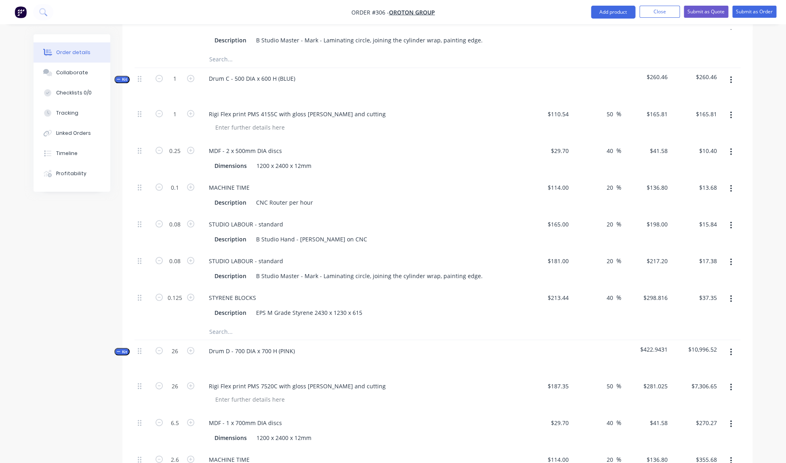
scroll to position [675, 0]
click at [730, 75] on icon "button" at bounding box center [731, 79] width 2 height 9
click at [700, 95] on div "Add product to kit" at bounding box center [702, 101] width 62 height 12
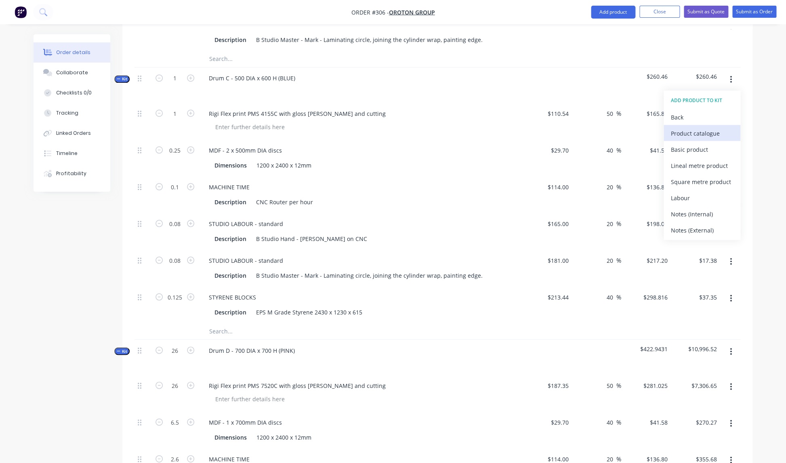
click at [687, 127] on div "Product catalogue" at bounding box center [702, 133] width 62 height 12
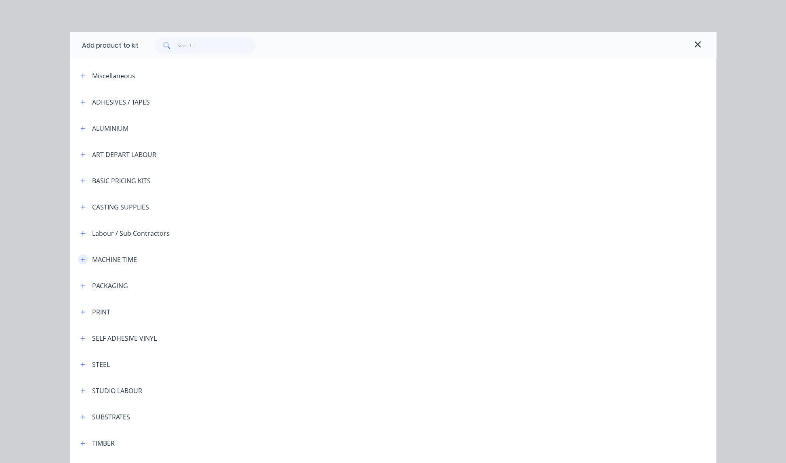
click at [84, 261] on icon "button" at bounding box center [82, 260] width 5 height 6
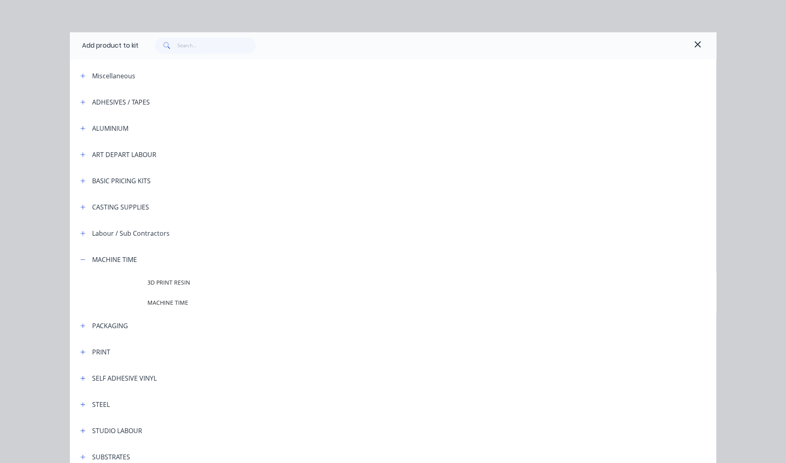
click at [168, 303] on span "MACHINE TIME" at bounding box center [374, 302] width 455 height 8
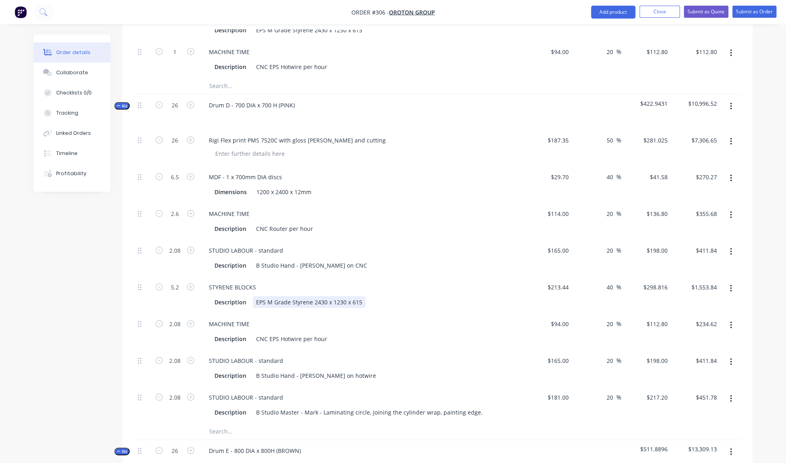
scroll to position [958, 0]
click at [159, 100] on icon "button" at bounding box center [159, 103] width 7 height 7
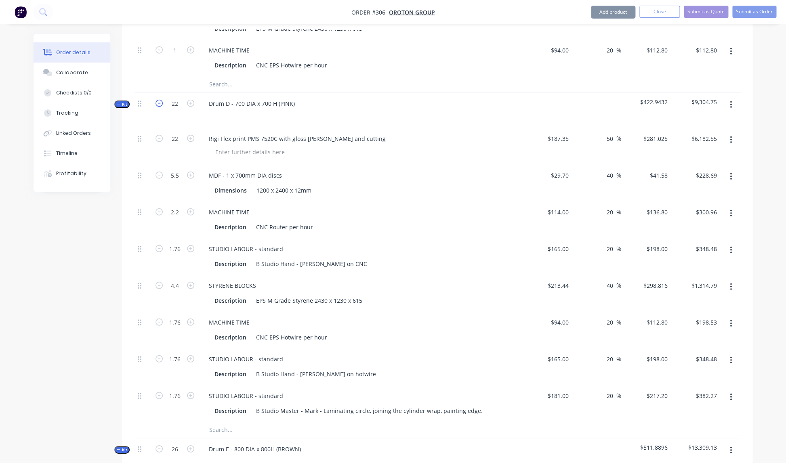
click at [159, 100] on icon "button" at bounding box center [159, 103] width 7 height 7
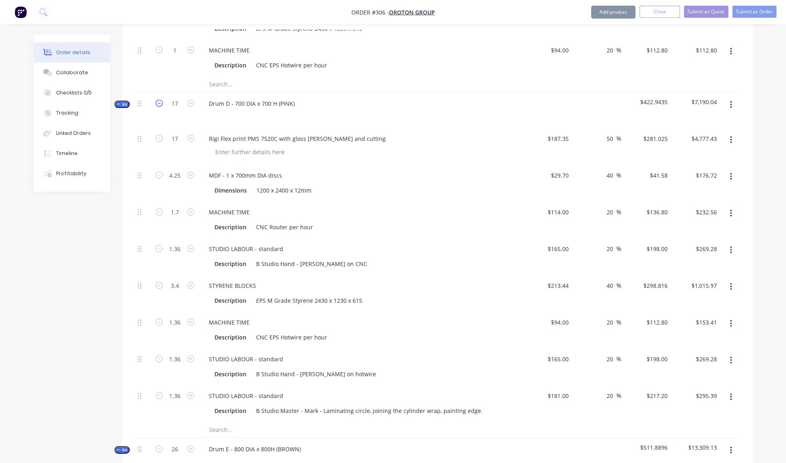
click at [159, 100] on icon "button" at bounding box center [159, 103] width 7 height 7
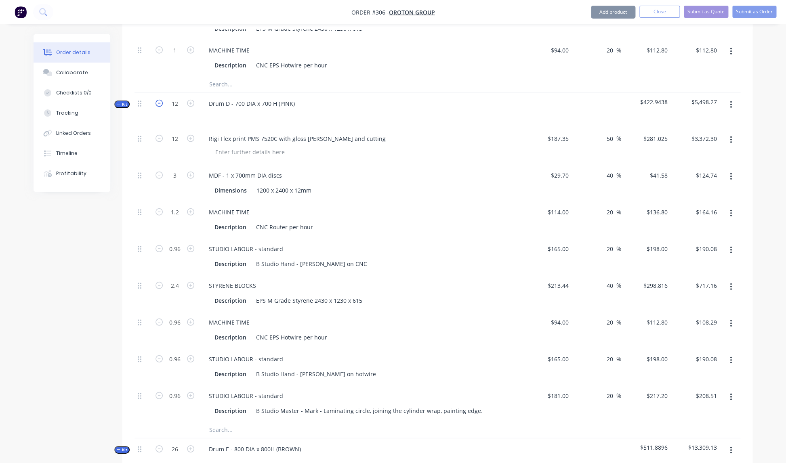
click at [159, 100] on icon "button" at bounding box center [159, 103] width 7 height 7
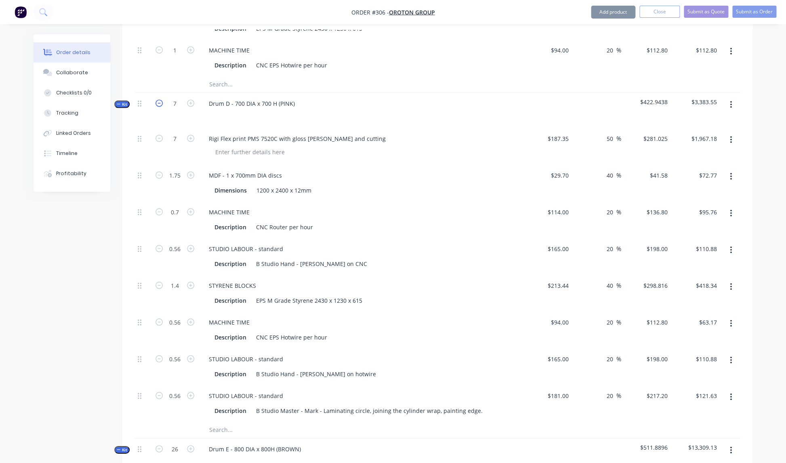
click at [159, 100] on icon "button" at bounding box center [159, 103] width 7 height 7
click at [159, 99] on icon "button" at bounding box center [159, 102] width 7 height 7
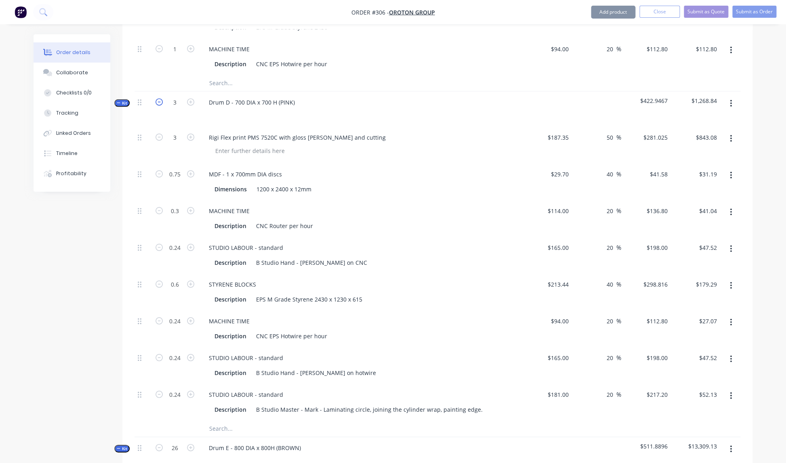
click at [159, 99] on icon "button" at bounding box center [159, 102] width 7 height 7
click at [179, 97] on input "1" at bounding box center [174, 103] width 21 height 12
click at [292, 154] on div "Rigi Flex print PMS 7520C with gloss [PERSON_NAME] and cutting" at bounding box center [360, 145] width 323 height 37
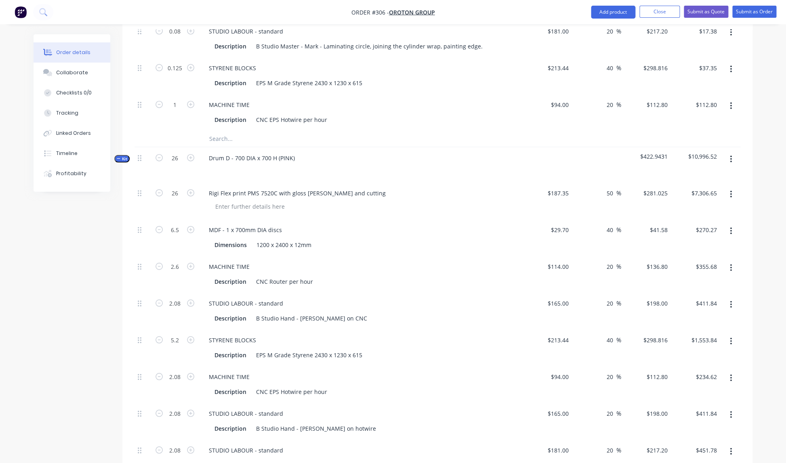
scroll to position [902, 0]
click at [381, 181] on div "Rigi Flex print PMS 7520C with gloss [PERSON_NAME] and cutting" at bounding box center [360, 199] width 323 height 37
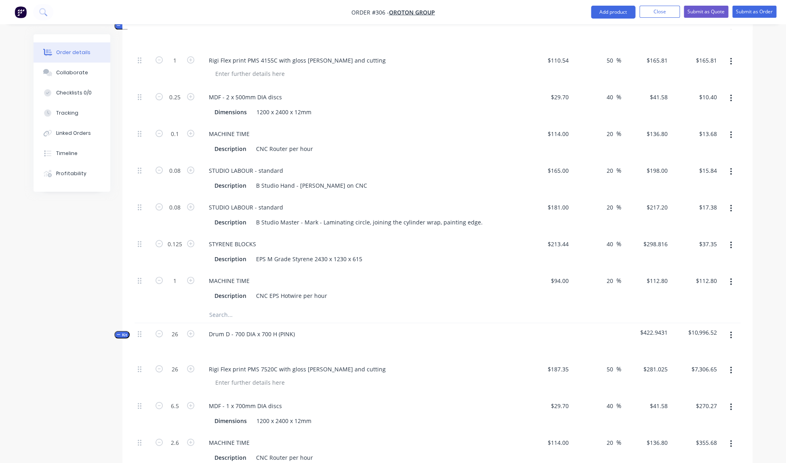
scroll to position [734, 0]
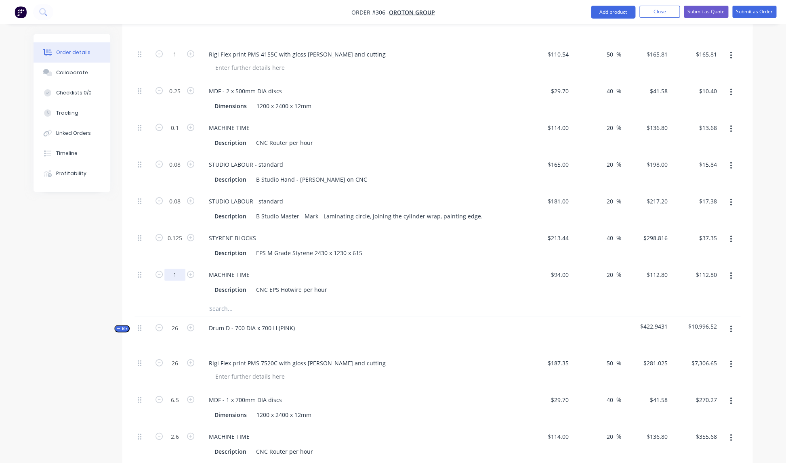
click at [179, 269] on input "1" at bounding box center [174, 275] width 21 height 12
click at [459, 282] on div "Description CNC EPS Hotwire per hour" at bounding box center [360, 288] width 317 height 13
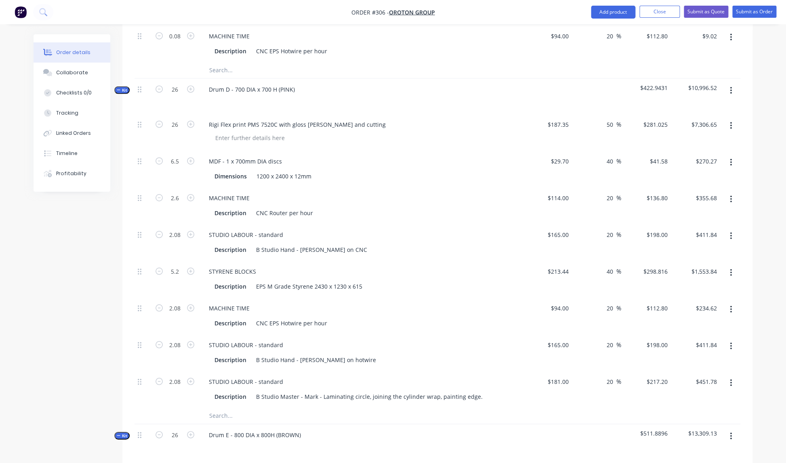
scroll to position [971, 0]
click at [159, 87] on icon "button" at bounding box center [159, 90] width 7 height 7
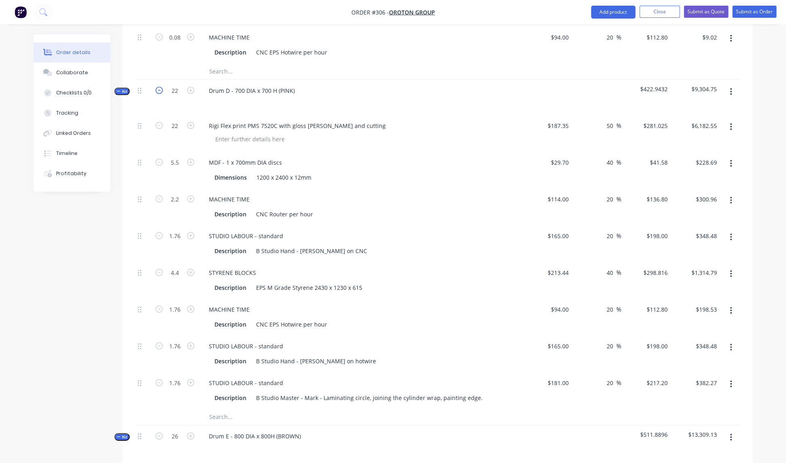
click at [159, 87] on icon "button" at bounding box center [159, 90] width 7 height 7
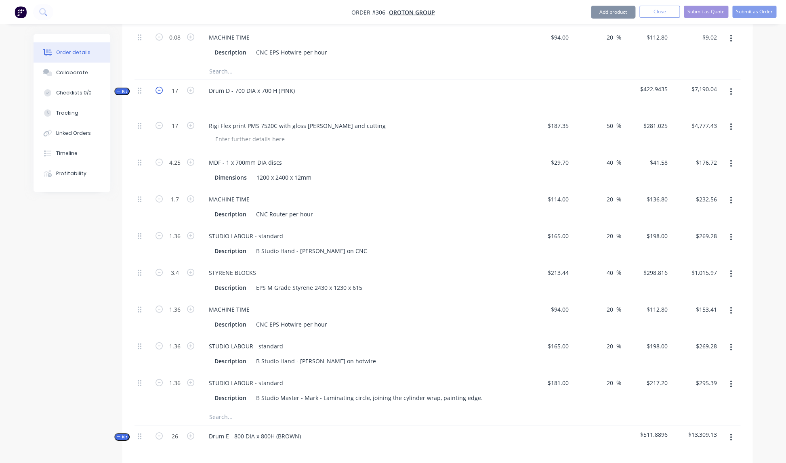
click at [159, 87] on icon "button" at bounding box center [159, 90] width 7 height 7
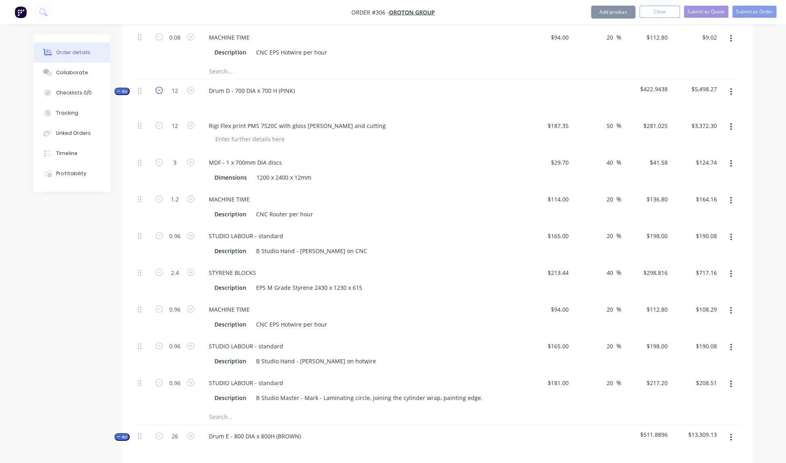
click at [159, 87] on icon "button" at bounding box center [159, 90] width 7 height 7
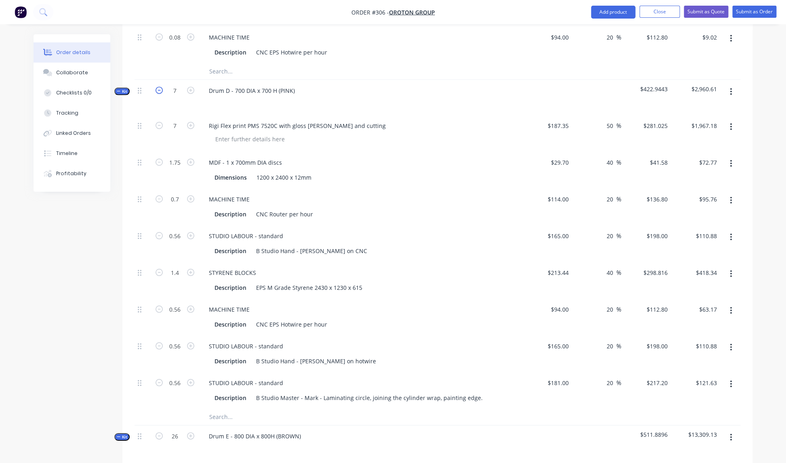
click at [159, 87] on icon "button" at bounding box center [159, 90] width 7 height 7
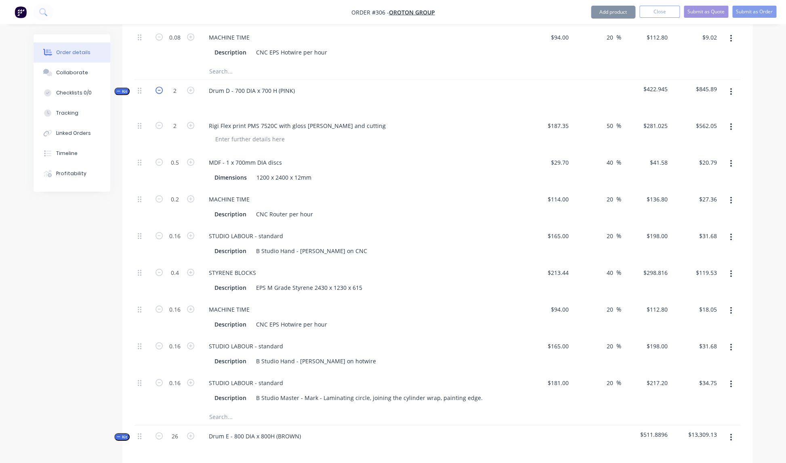
click at [159, 87] on icon "button" at bounding box center [159, 90] width 7 height 7
click at [192, 87] on icon "button" at bounding box center [190, 90] width 7 height 7
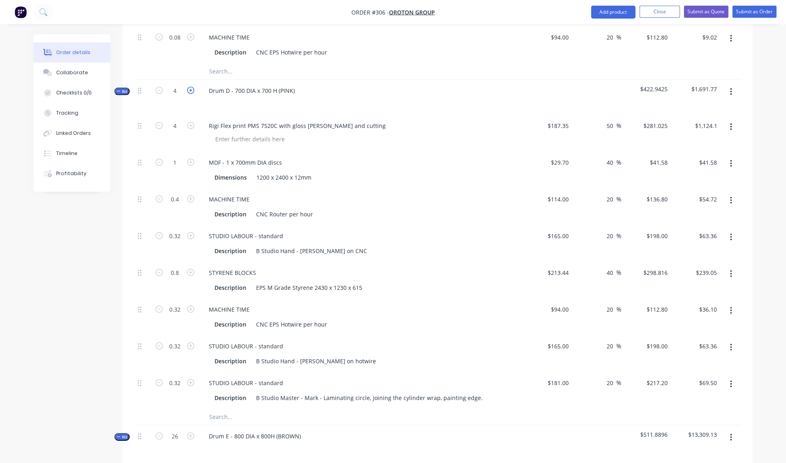
click at [192, 87] on icon "button" at bounding box center [190, 90] width 7 height 7
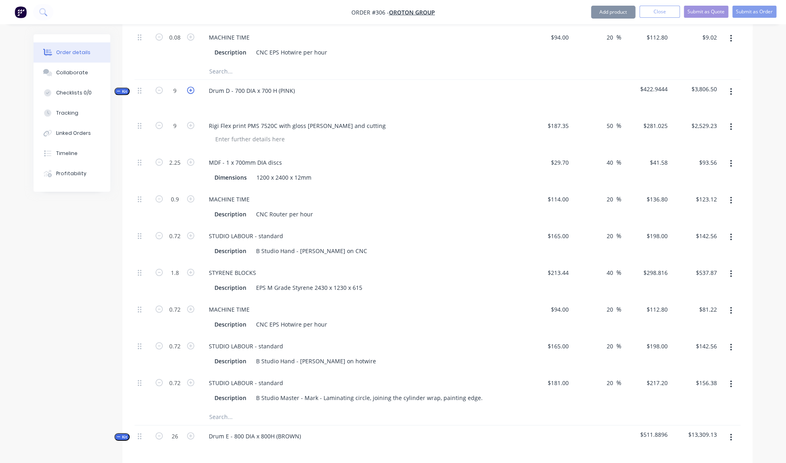
click at [192, 87] on icon "button" at bounding box center [190, 90] width 7 height 7
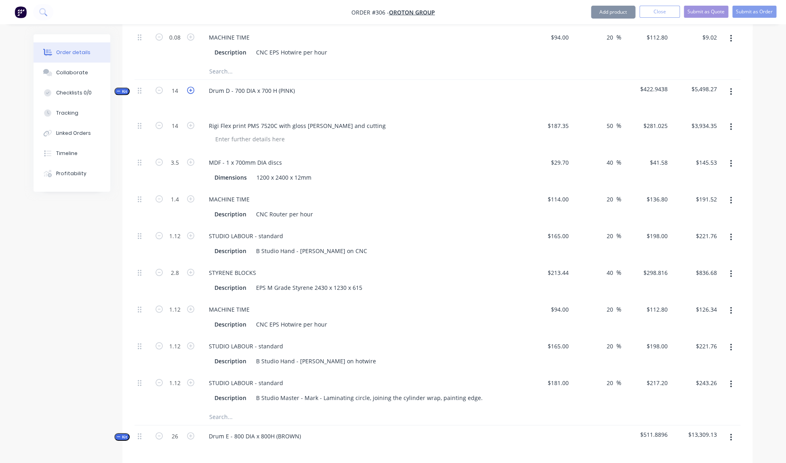
click at [192, 87] on icon "button" at bounding box center [190, 90] width 7 height 7
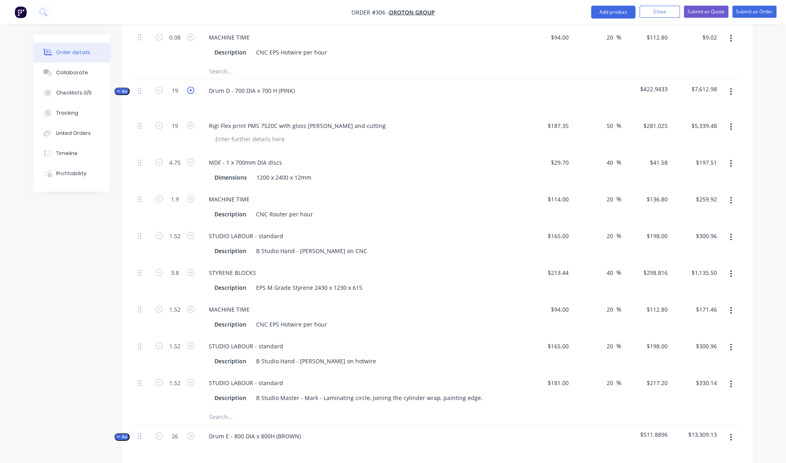
click at [192, 87] on icon "button" at bounding box center [190, 90] width 7 height 7
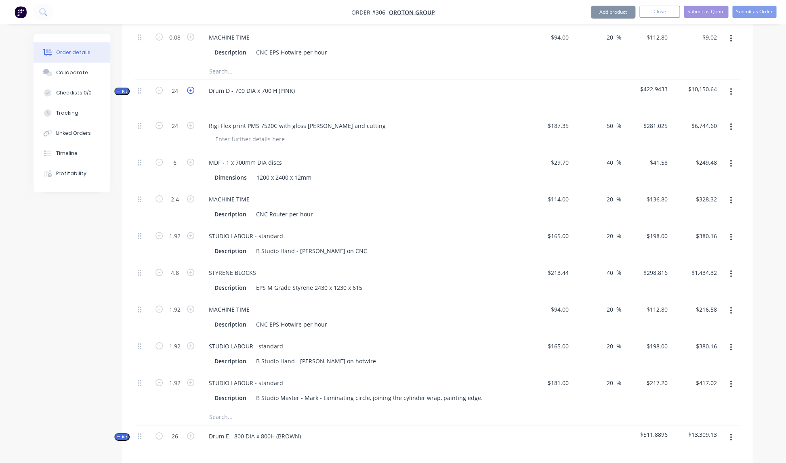
click at [192, 87] on icon "button" at bounding box center [190, 90] width 7 height 7
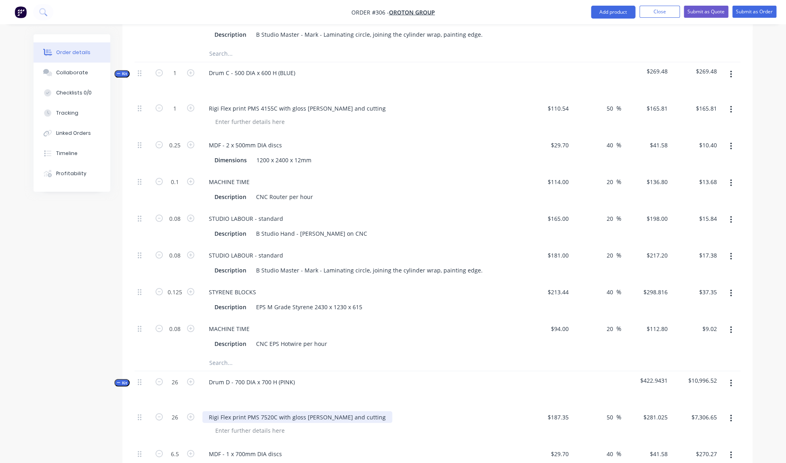
scroll to position [673, 0]
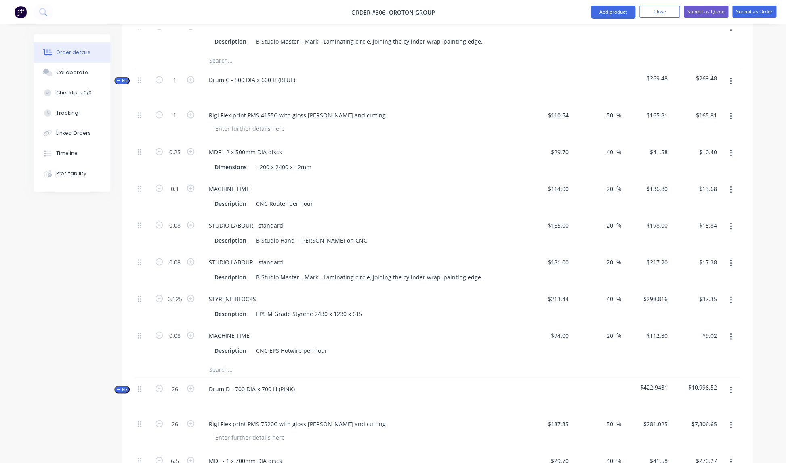
click at [732, 74] on button "button" at bounding box center [730, 81] width 19 height 15
click at [696, 97] on div "Add product to kit" at bounding box center [702, 103] width 62 height 12
click at [683, 129] on div "Product catalogue" at bounding box center [702, 135] width 62 height 12
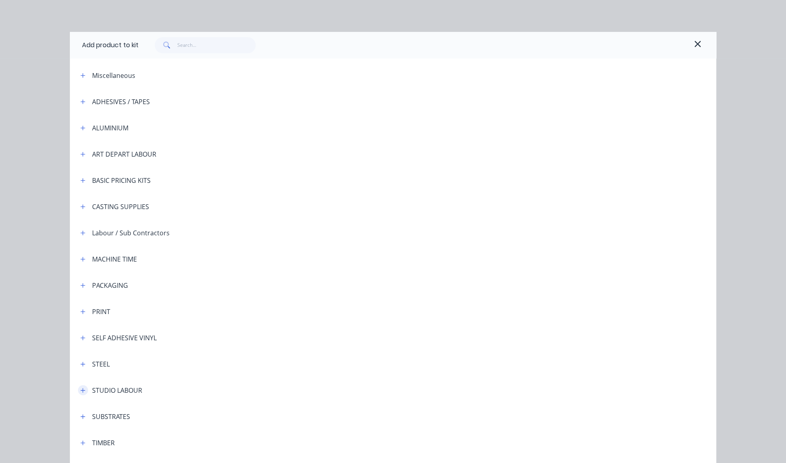
scroll to position [0, 0]
click at [83, 390] on icon "button" at bounding box center [82, 391] width 5 height 6
click at [175, 417] on span "STUDIO LABOUR - standard" at bounding box center [374, 414] width 455 height 8
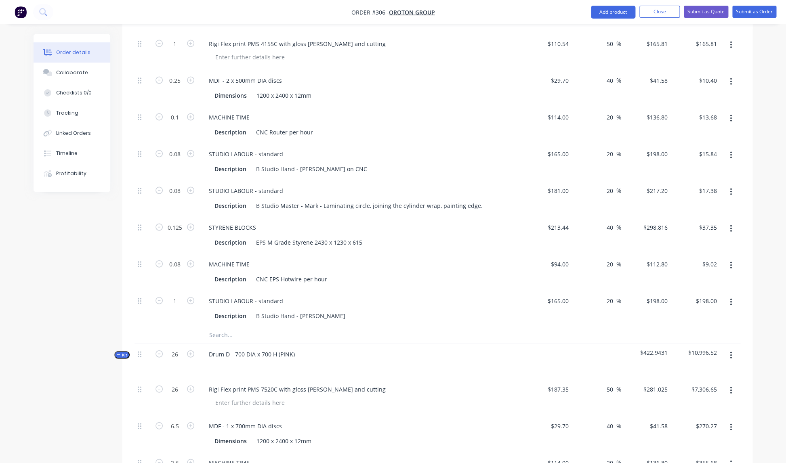
scroll to position [748, 0]
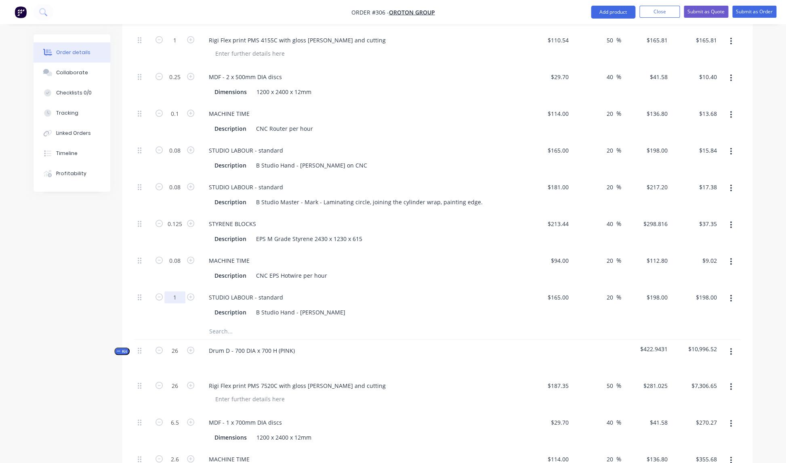
click at [179, 291] on input "1" at bounding box center [174, 297] width 21 height 12
click at [334, 327] on input "text" at bounding box center [290, 331] width 162 height 16
click at [311, 306] on div "B Studio Hand - [PERSON_NAME]" at bounding box center [301, 312] width 96 height 12
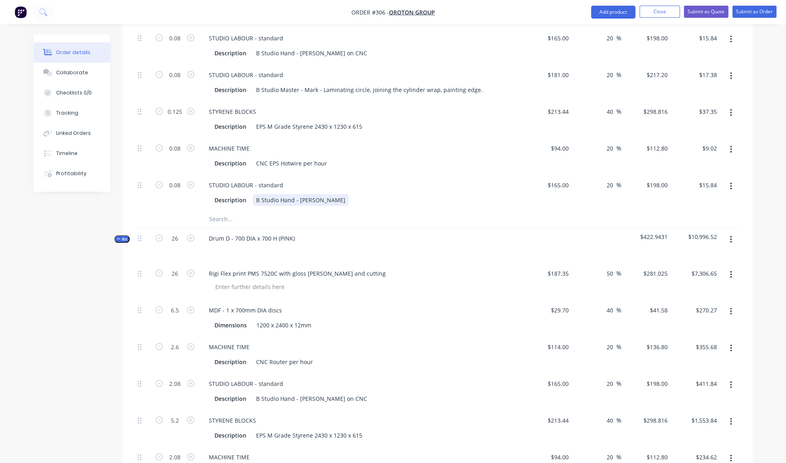
scroll to position [860, 0]
click at [389, 231] on div "Drum D - 700 DIA x 700 H (PINK)" at bounding box center [360, 245] width 323 height 35
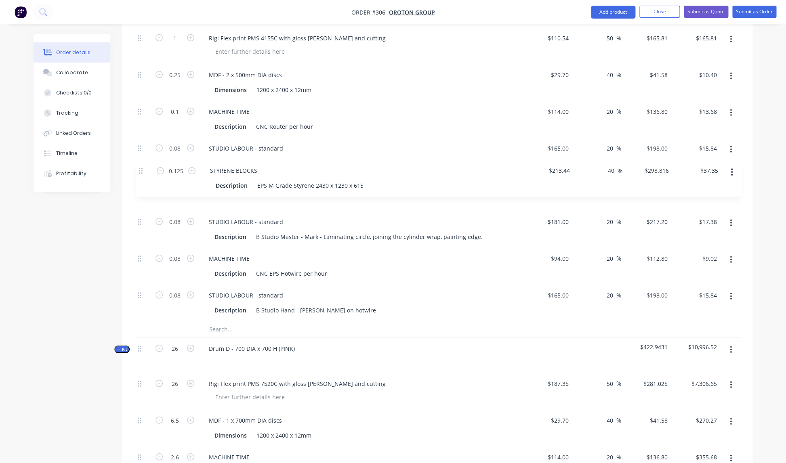
scroll to position [750, 0]
drag, startPoint x: 140, startPoint y: 212, endPoint x: 142, endPoint y: 170, distance: 42.8
click at [142, 170] on div "1 Rigi Flex print PMS 4155C with gloss [PERSON_NAME] and cutting $110.54 $110.5…" at bounding box center [438, 174] width 606 height 294
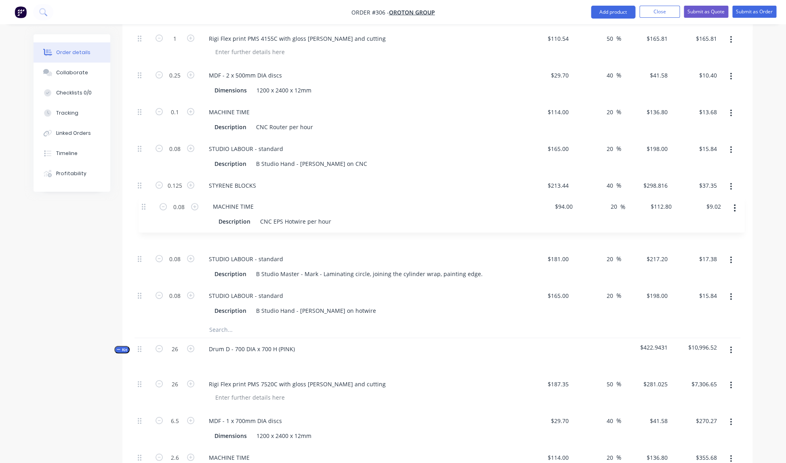
drag, startPoint x: 140, startPoint y: 251, endPoint x: 145, endPoint y: 206, distance: 45.1
click at [145, 206] on div "1 Rigi Flex print PMS 4155C with gloss [PERSON_NAME] and cutting $110.54 $110.5…" at bounding box center [438, 174] width 606 height 294
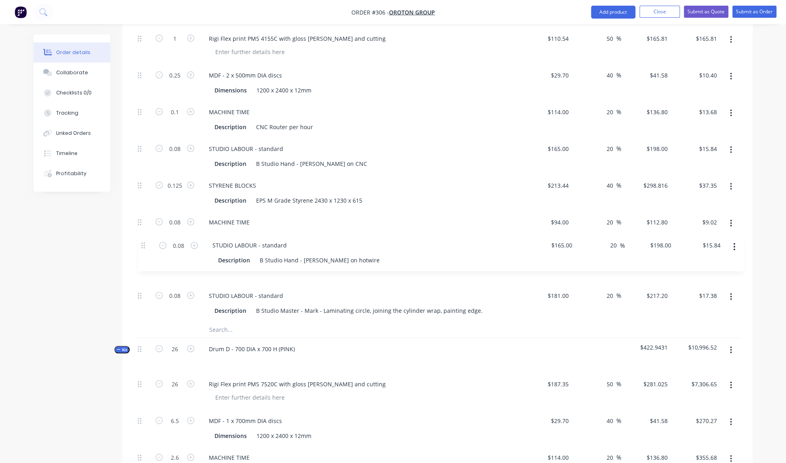
drag, startPoint x: 140, startPoint y: 289, endPoint x: 145, endPoint y: 243, distance: 46.3
click at [145, 243] on div "1 Rigi Flex print PMS 4155C with gloss [PERSON_NAME] and cutting $110.54 $110.5…" at bounding box center [438, 174] width 606 height 294
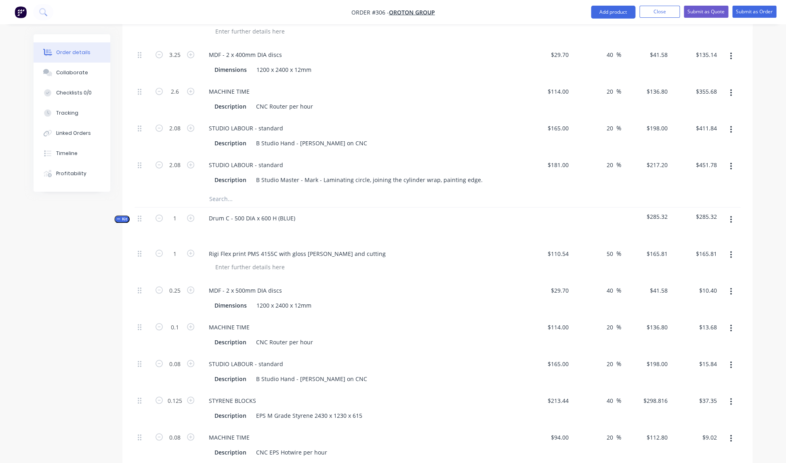
scroll to position [545, 0]
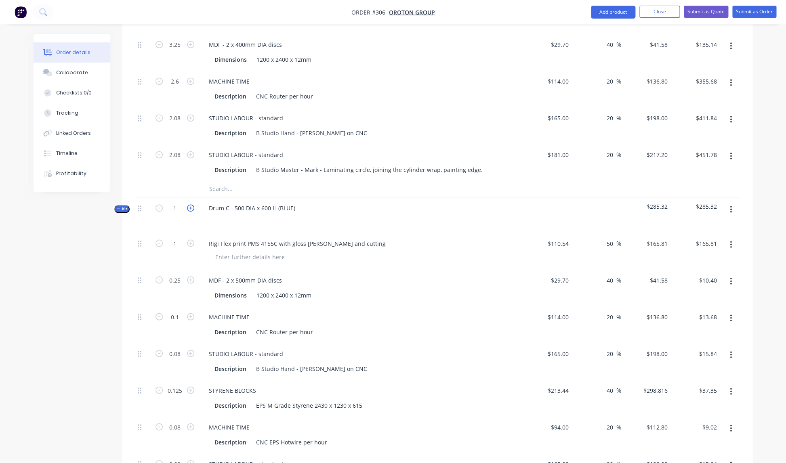
click at [190, 204] on icon "button" at bounding box center [190, 207] width 7 height 7
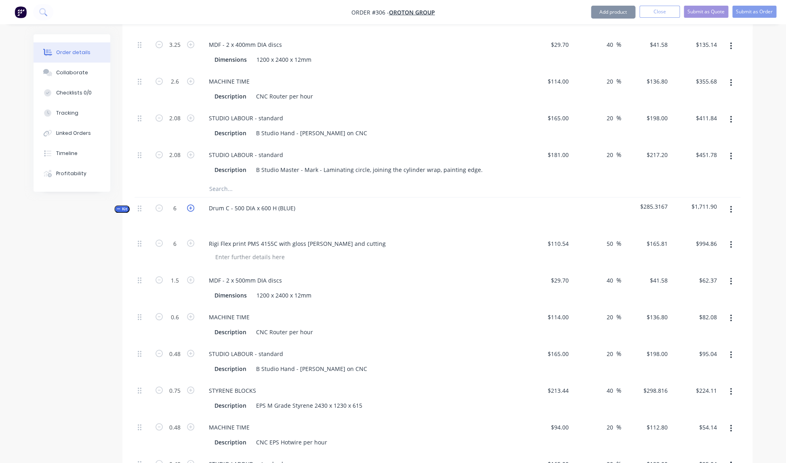
click at [190, 204] on icon "button" at bounding box center [190, 207] width 7 height 7
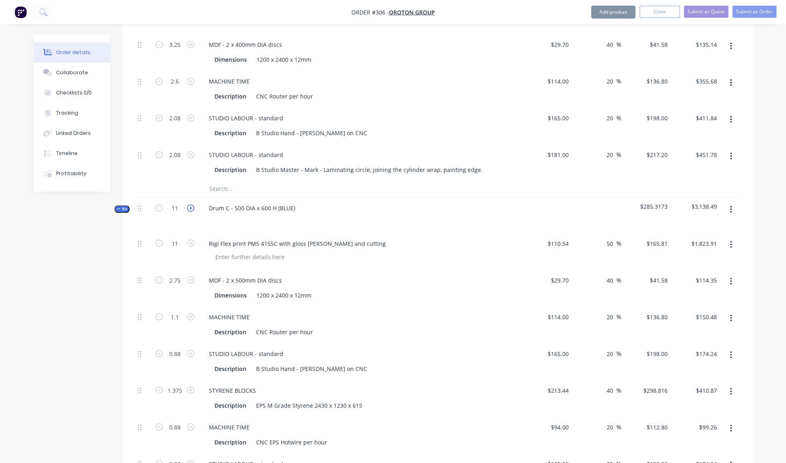
click at [190, 204] on icon "button" at bounding box center [190, 207] width 7 height 7
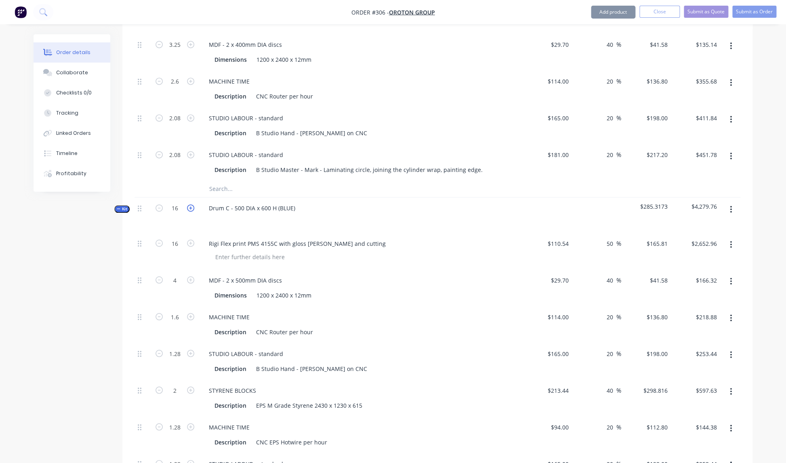
click at [190, 204] on icon "button" at bounding box center [190, 207] width 7 height 7
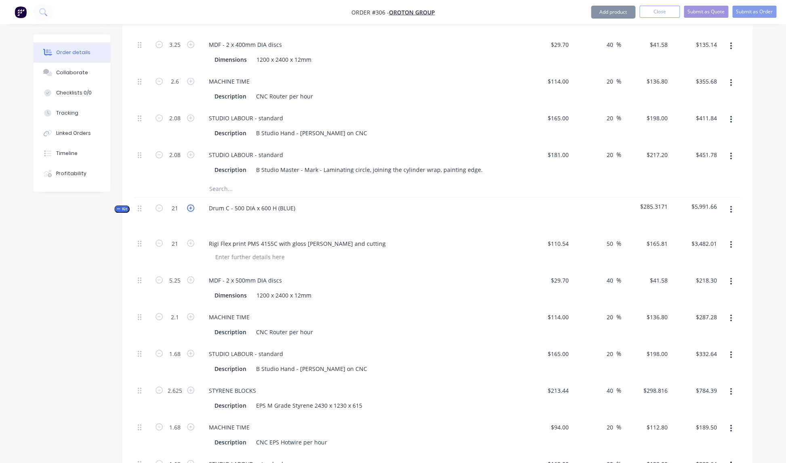
click at [190, 204] on icon "button" at bounding box center [190, 207] width 7 height 7
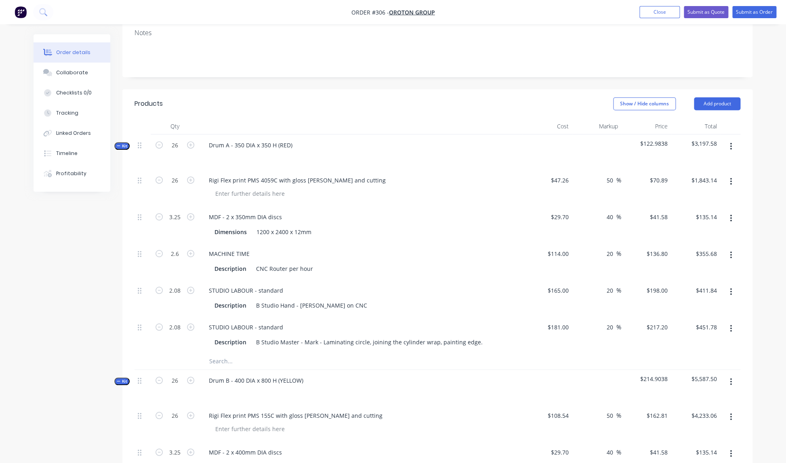
scroll to position [0, 0]
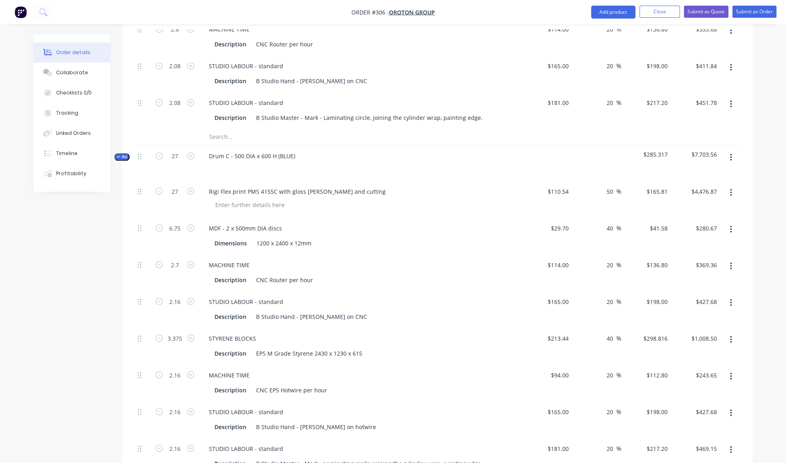
scroll to position [597, 0]
click at [160, 152] on icon "button" at bounding box center [159, 155] width 7 height 7
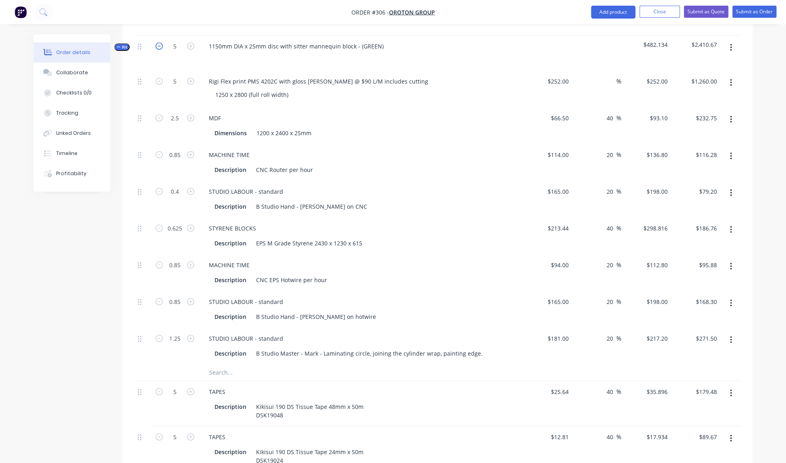
scroll to position [1745, 0]
click at [161, 42] on icon "button" at bounding box center [159, 45] width 7 height 7
click at [161, 43] on icon "button" at bounding box center [159, 46] width 7 height 7
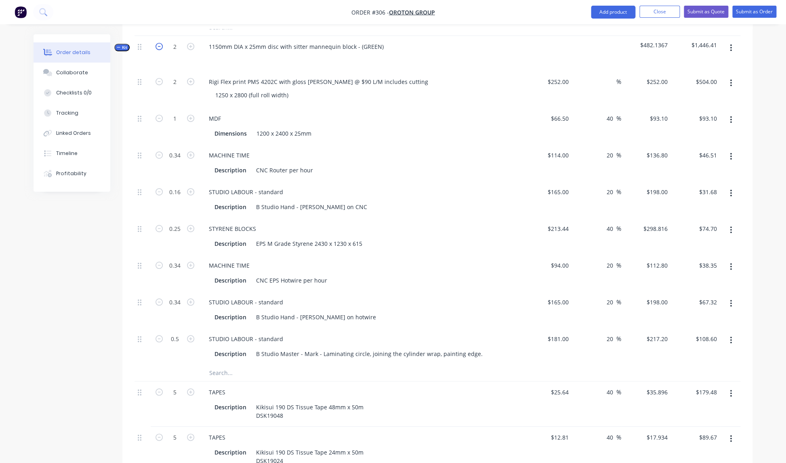
click at [161, 43] on icon "button" at bounding box center [159, 46] width 7 height 7
click at [192, 41] on icon "button" at bounding box center [190, 44] width 7 height 7
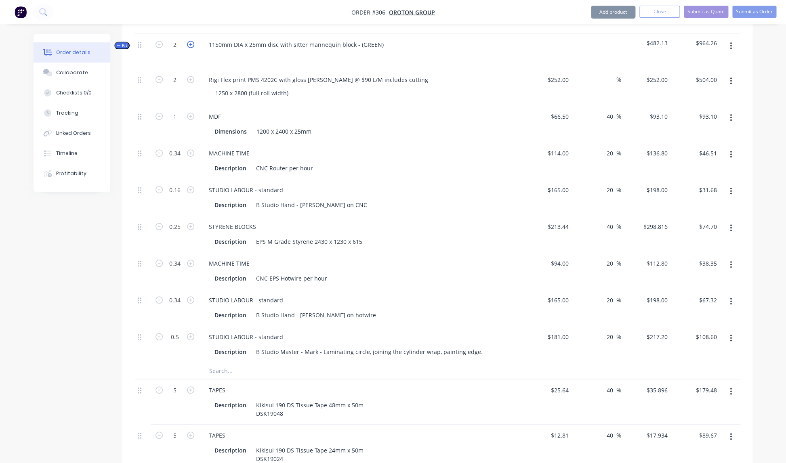
click at [192, 41] on icon "button" at bounding box center [190, 44] width 7 height 7
click at [191, 41] on icon "button" at bounding box center [190, 44] width 7 height 7
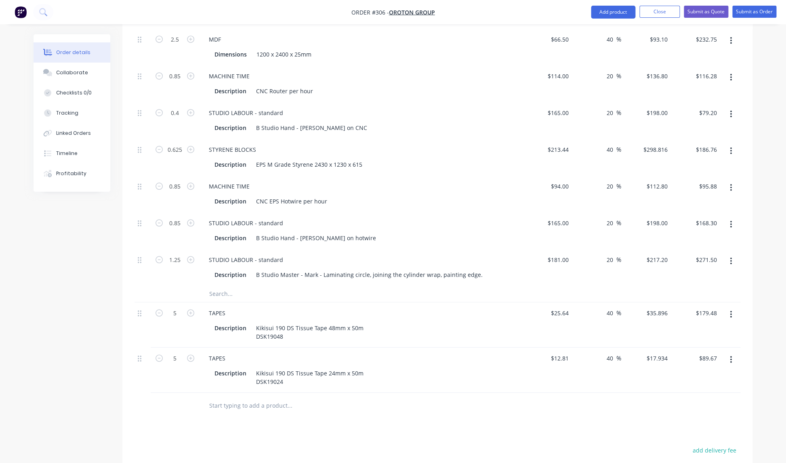
scroll to position [1823, 0]
click at [160, 350] on form "5" at bounding box center [175, 356] width 42 height 12
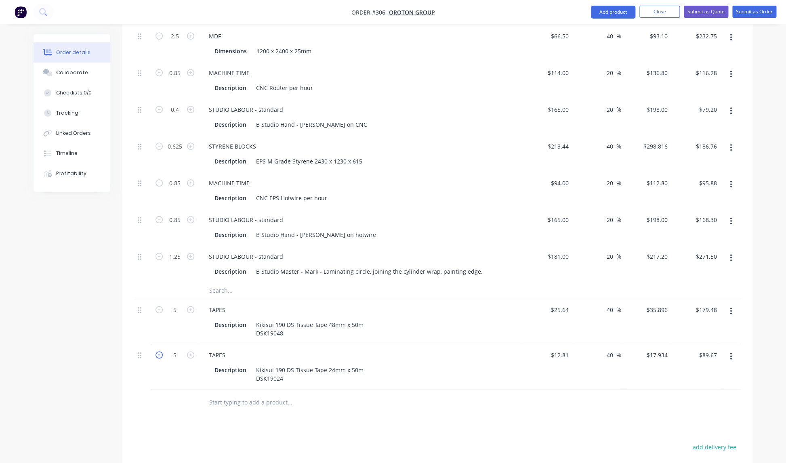
scroll to position [1824, 0]
click at [159, 353] on icon "button" at bounding box center [159, 356] width 7 height 7
click at [158, 308] on icon "button" at bounding box center [159, 311] width 7 height 7
click at [425, 368] on div "Description Kikisui 190 DS Tissue Tape 24mm x 50m DSK19024" at bounding box center [359, 376] width 296 height 20
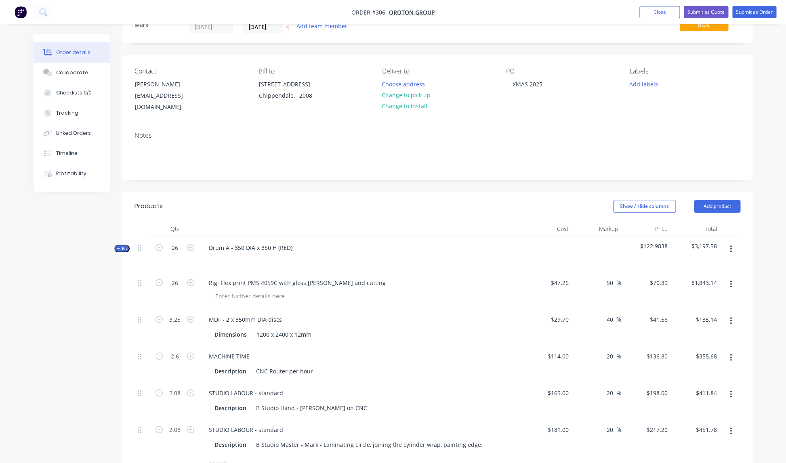
scroll to position [0, 0]
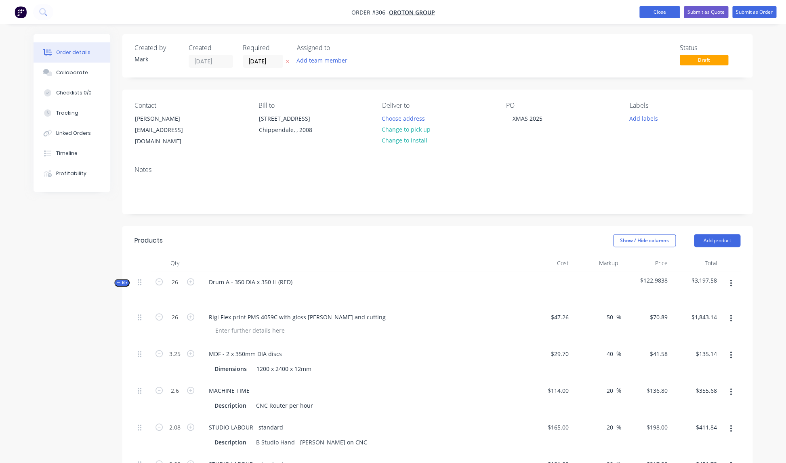
click at [657, 11] on button "Close" at bounding box center [659, 12] width 40 height 12
